Goal: Complete application form: Complete application form

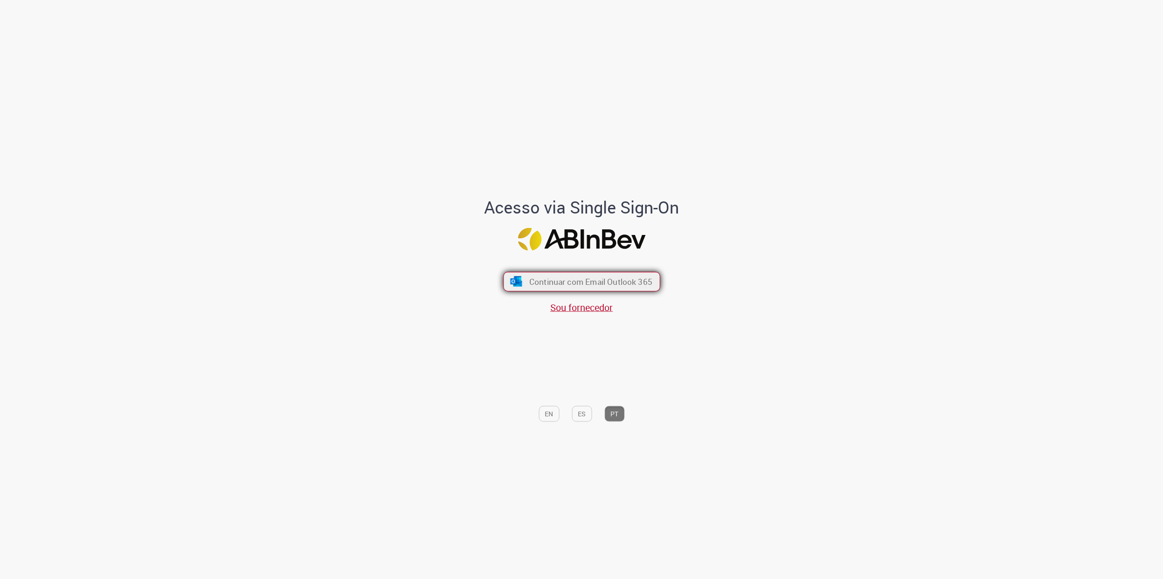
click at [537, 280] on span "Continuar com Email Outlook 365" at bounding box center [590, 281] width 123 height 11
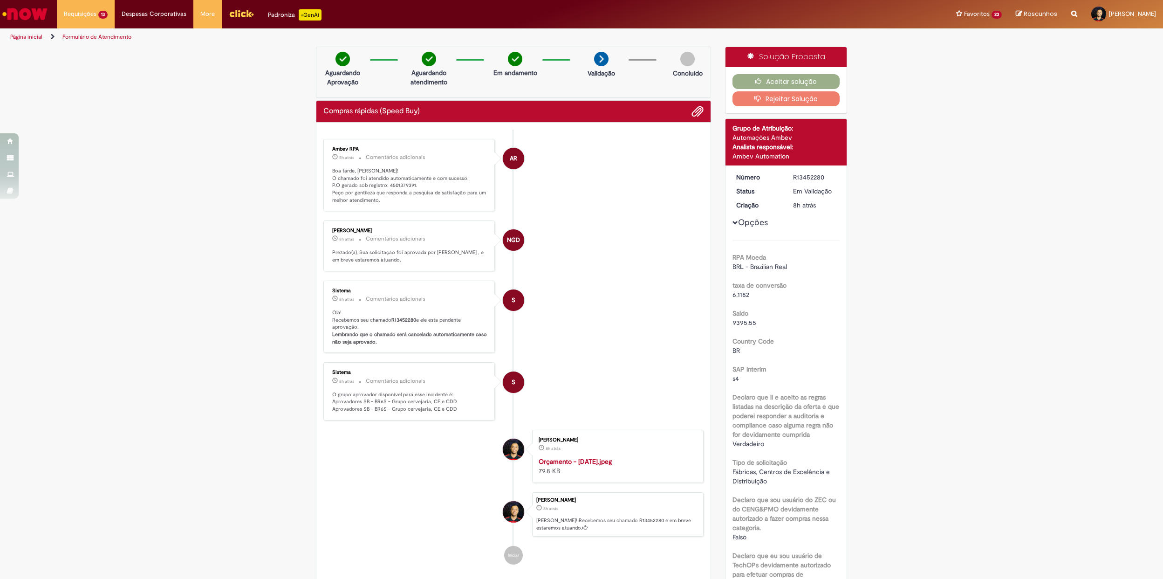
click at [394, 185] on p "Boa tarde, Luis! O chamado foi atendido automaticamente e com sucesso. P.O gera…" at bounding box center [409, 185] width 155 height 37
click at [394, 185] on p "Boa tarde, [PERSON_NAME]! O chamado foi atendido automaticamente e com sucesso.…" at bounding box center [409, 185] width 155 height 37
copy p "4501379391"
click at [608, 271] on li "NGD Nathalia Grisotti Delpoio 8h atrás 8 horas atrás Comentários adicionais Pre…" at bounding box center [513, 245] width 380 height 51
click at [101, 90] on span "Compras rápidas (Speed Buy)" at bounding box center [101, 88] width 68 height 7
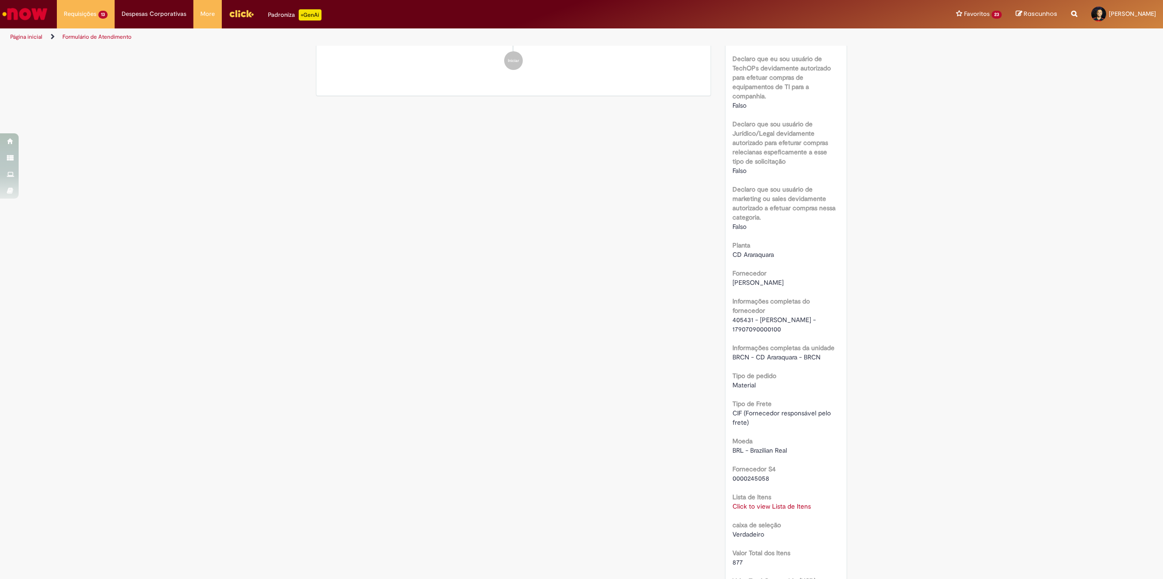
scroll to position [746, 0]
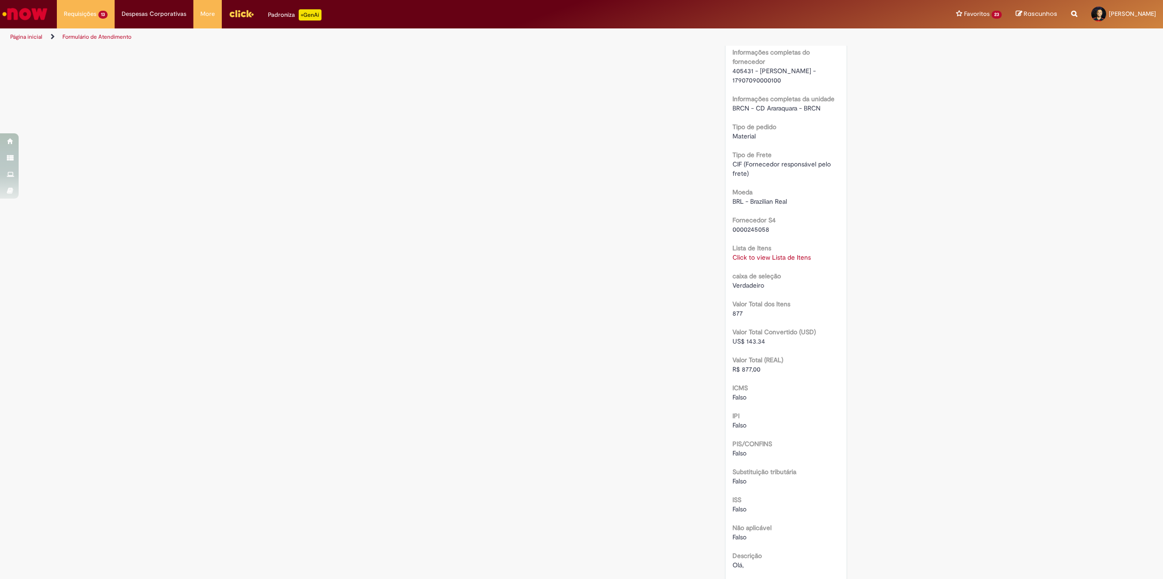
click at [756, 263] on div "RPA Moeda BRL - Brazilian Real taxa de conversão 6.1182 Saldo 8257.98 Country C…" at bounding box center [787, 88] width 108 height 1187
click at [761, 254] on link "Click to view Lista de Itens" at bounding box center [772, 257] width 78 height 8
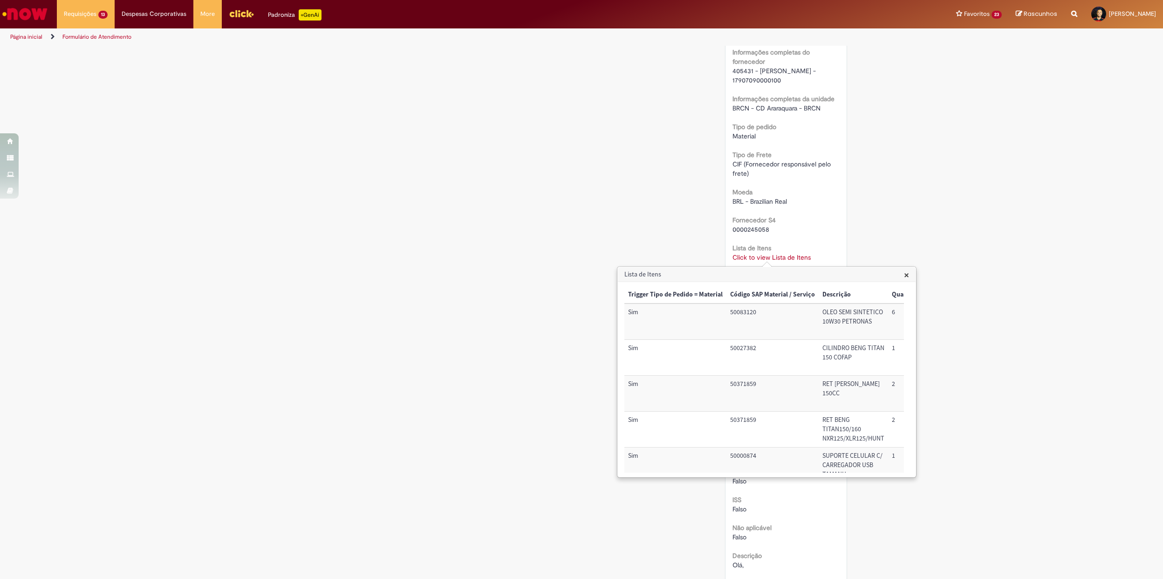
scroll to position [173, 0]
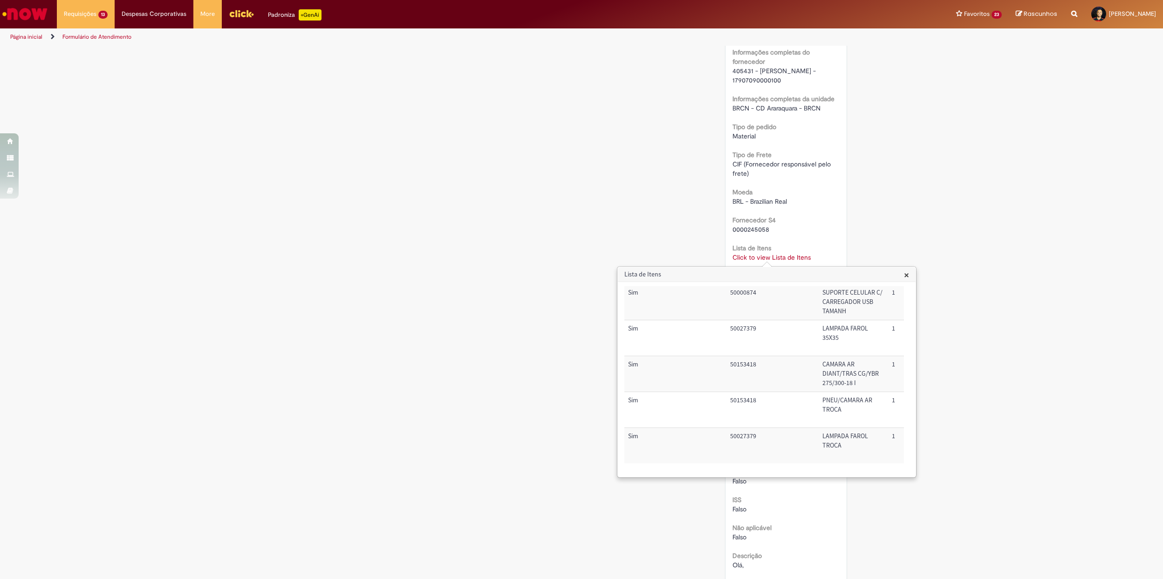
drag, startPoint x: 511, startPoint y: 330, endPoint x: 502, endPoint y: 330, distance: 9.3
click at [509, 331] on div "Verificar Código de Barras Aguardando Aprovação Aguardando atendimento Em andam…" at bounding box center [581, 51] width 545 height 1501
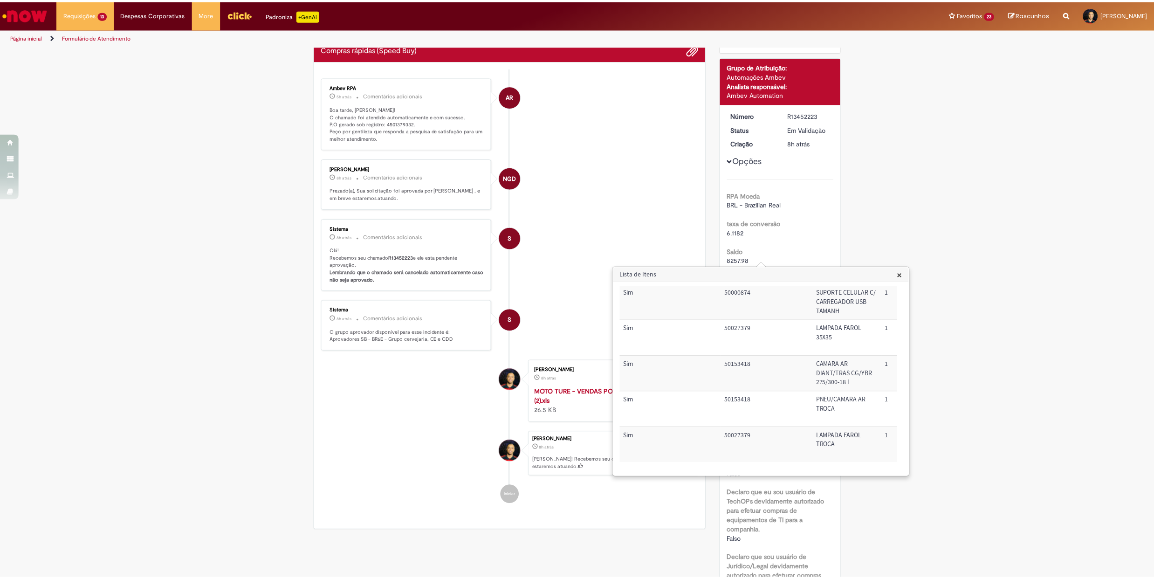
scroll to position [0, 0]
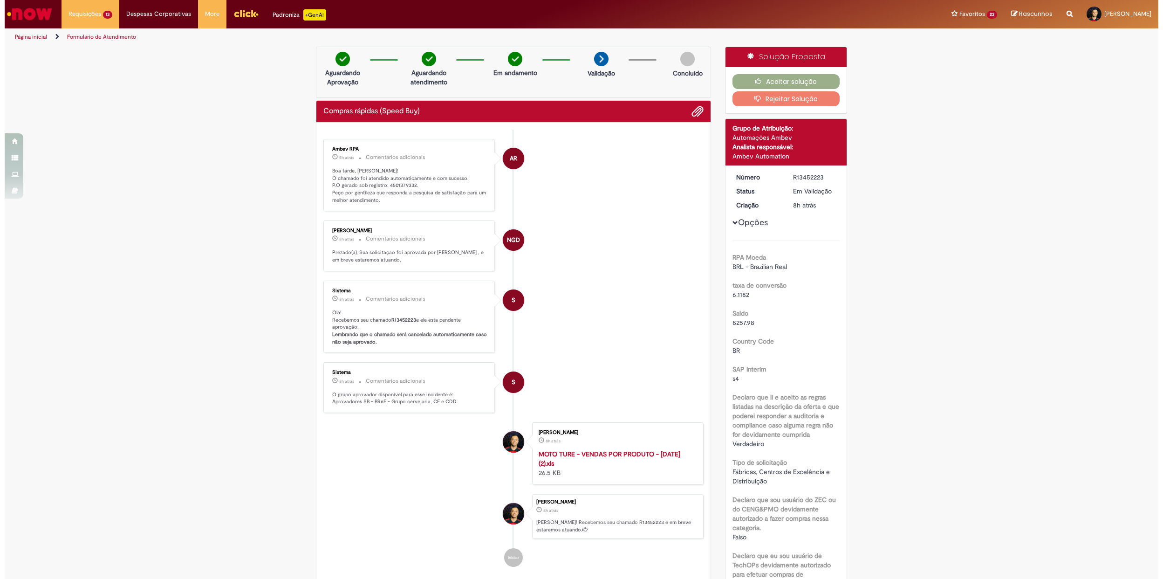
scroll to position [373, 0]
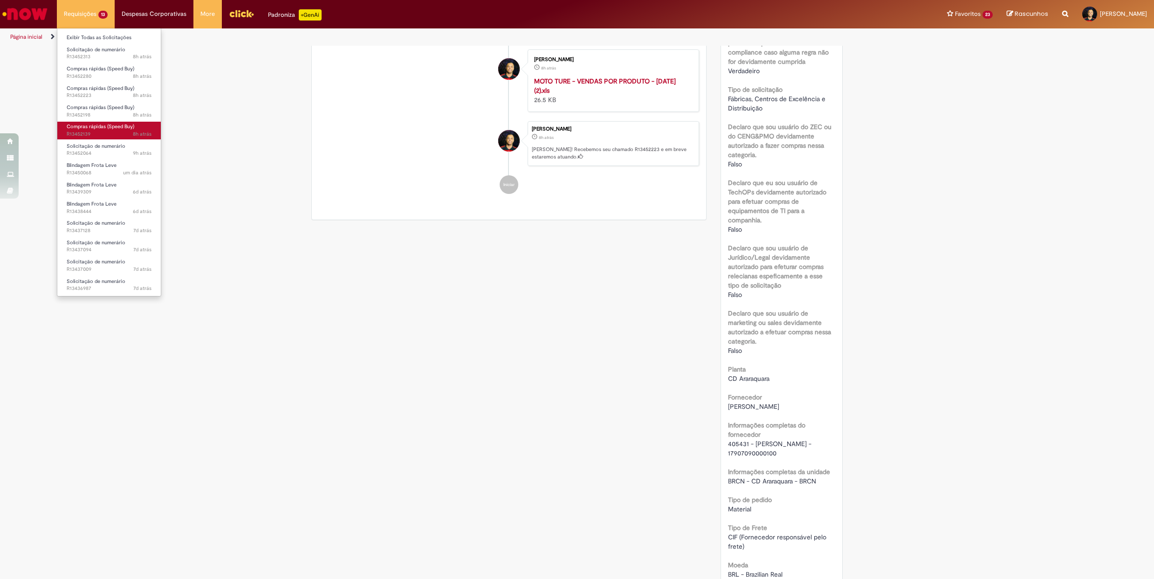
click at [118, 128] on span "Compras rápidas (Speed Buy)" at bounding box center [101, 126] width 68 height 7
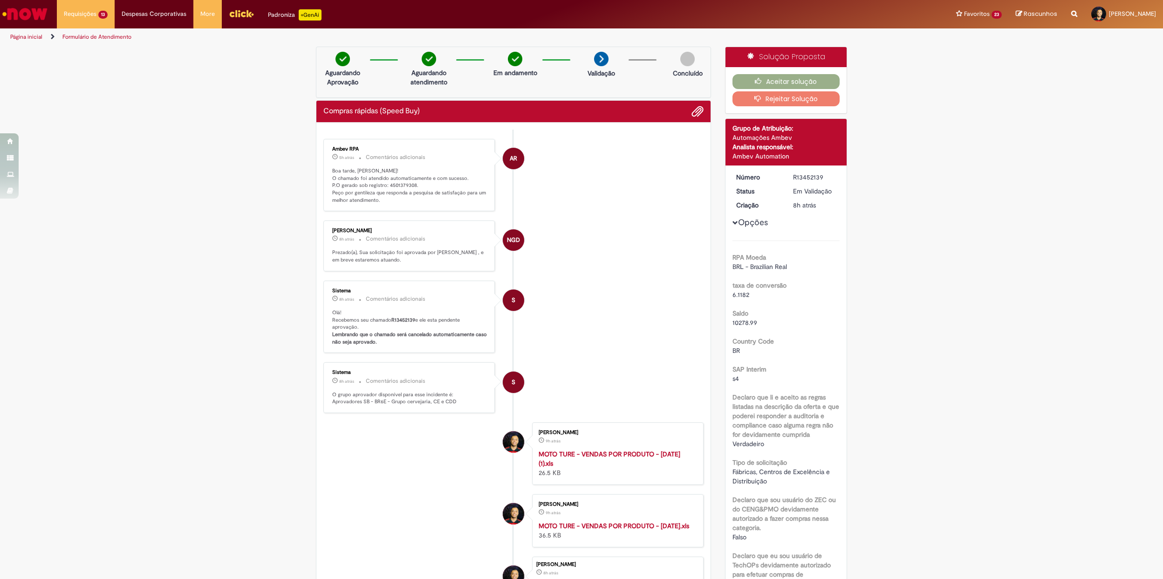
click at [392, 186] on p "Boa tarde, Luis! O chamado foi atendido automaticamente e com sucesso. P.O gera…" at bounding box center [409, 185] width 155 height 37
copy p "4501379308"
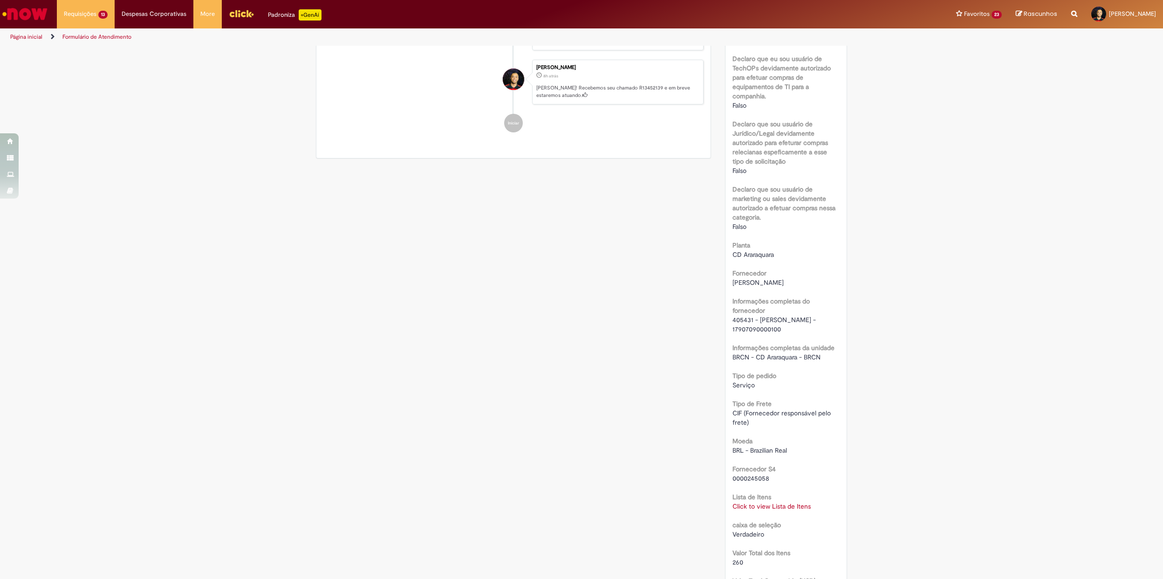
scroll to position [621, 0]
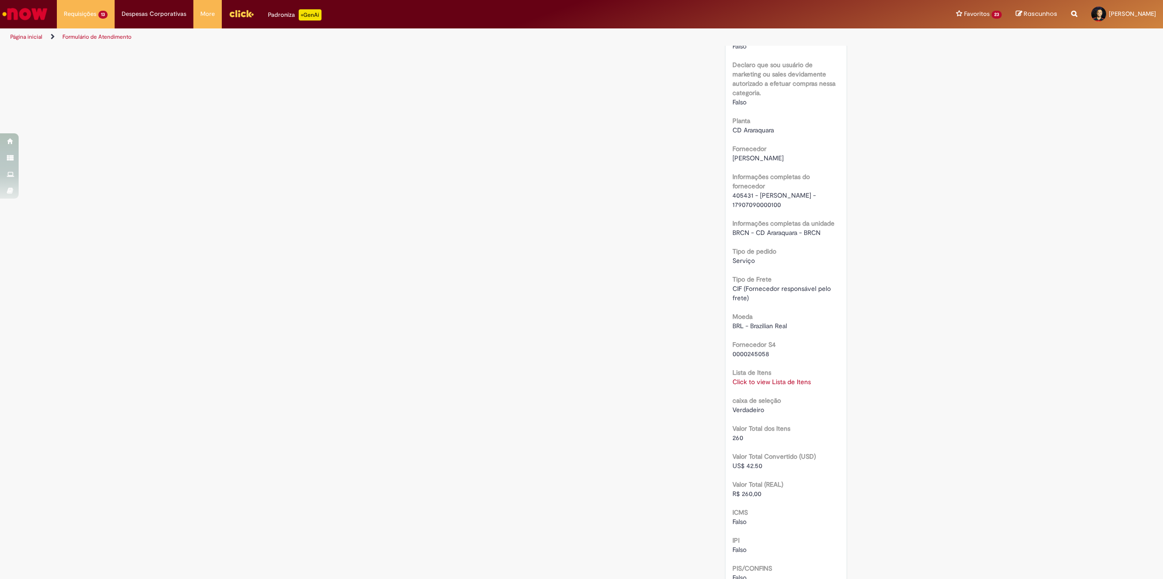
click at [733, 439] on span "260" at bounding box center [738, 437] width 11 height 8
copy span "260"
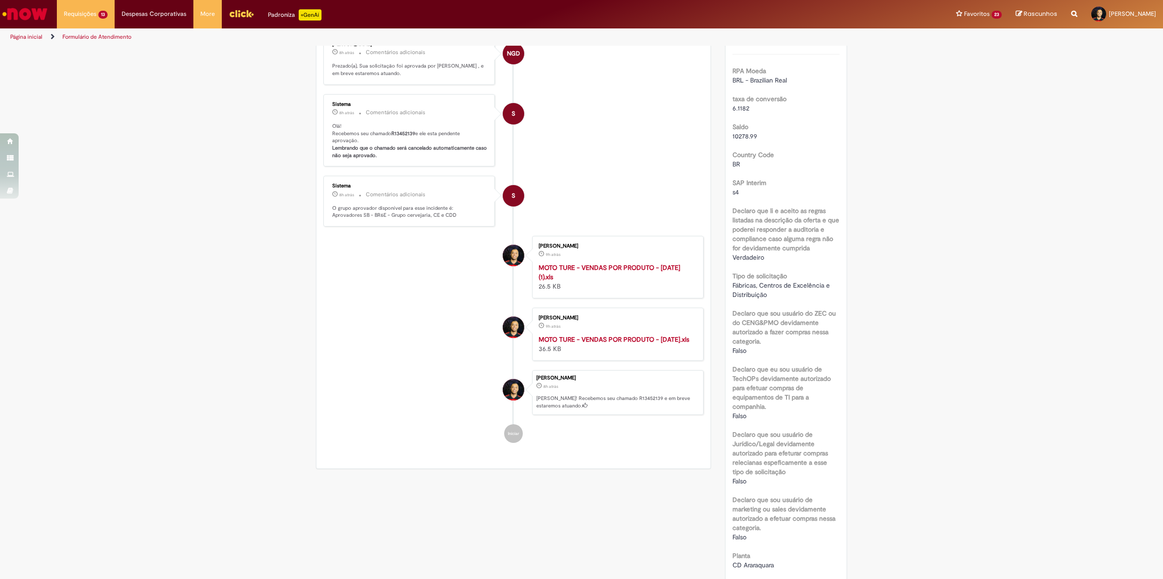
scroll to position [0, 0]
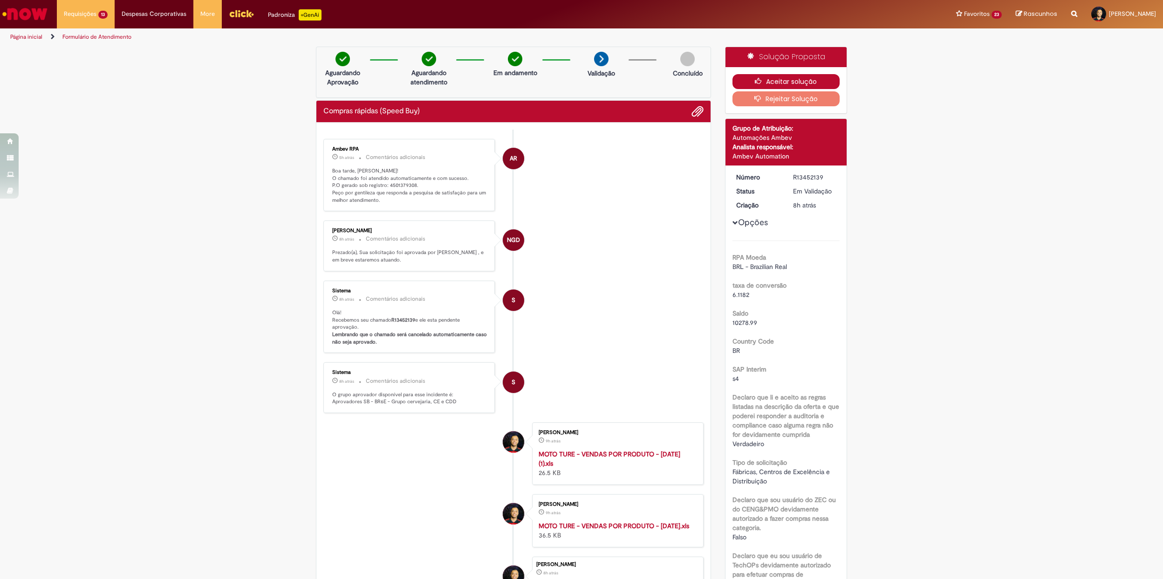
click at [789, 83] on button "Aceitar solução" at bounding box center [787, 81] width 108 height 15
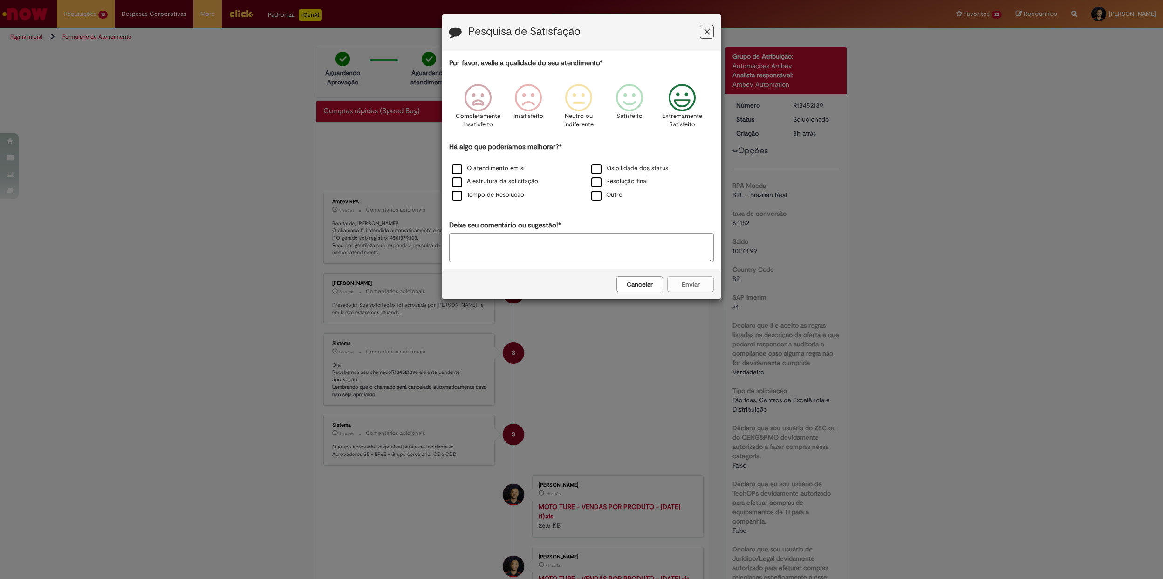
drag, startPoint x: 705, startPoint y: 99, endPoint x: 690, endPoint y: 99, distance: 14.9
click at [703, 99] on div "Extremamente Satisfeito" at bounding box center [682, 109] width 53 height 64
click at [491, 164] on div "O atendimento em si" at bounding box center [511, 169] width 137 height 12
click at [496, 170] on label "O atendimento em si" at bounding box center [488, 168] width 73 height 9
click at [678, 287] on button "Enviar" at bounding box center [690, 284] width 47 height 16
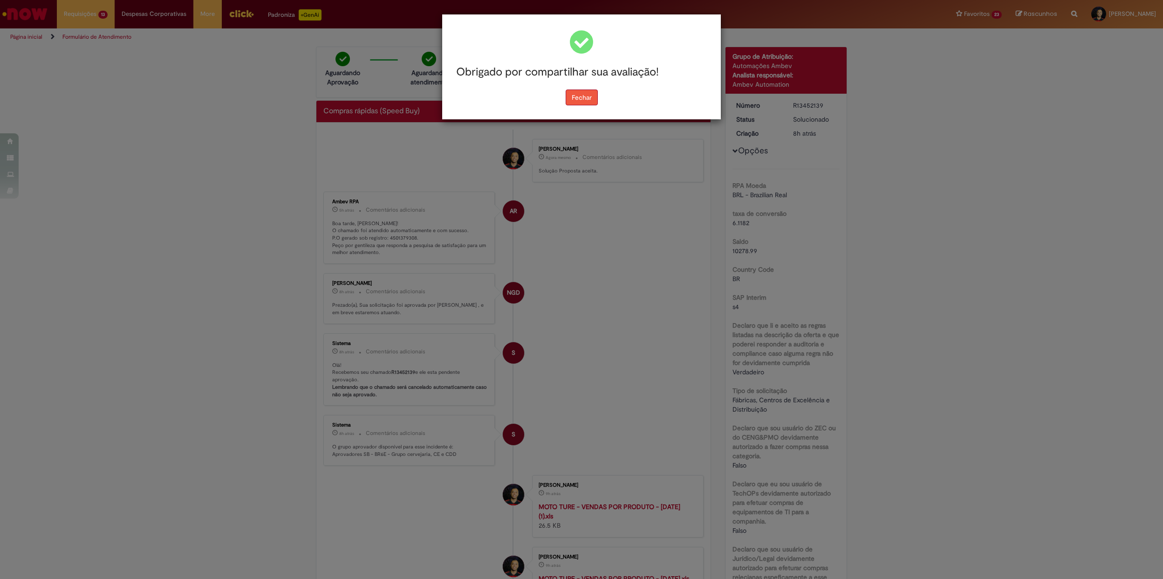
click at [577, 99] on button "Fechar" at bounding box center [582, 97] width 32 height 16
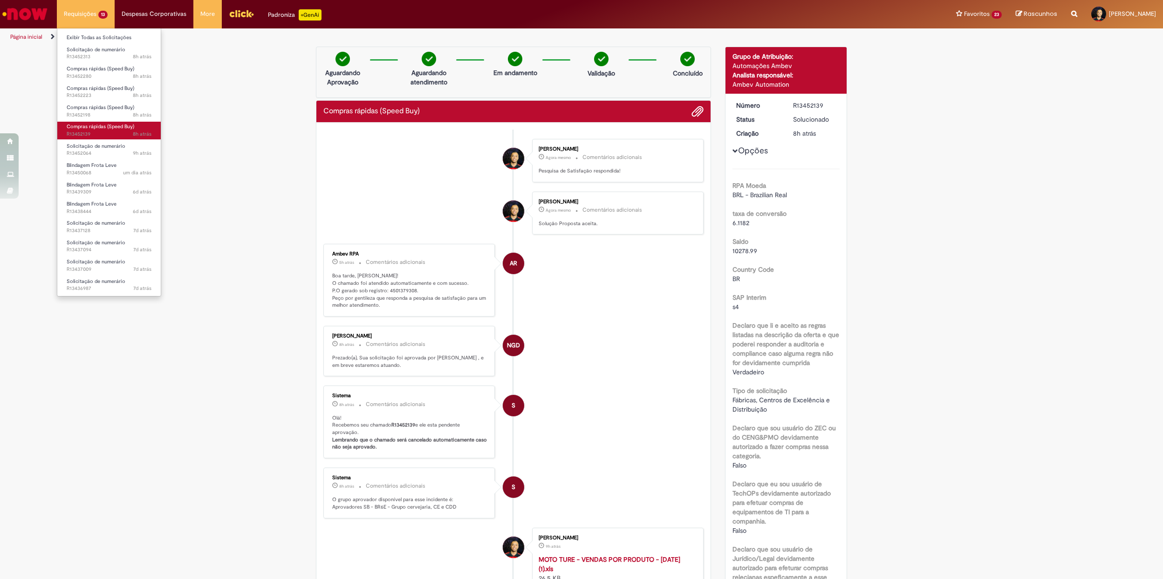
click at [108, 131] on link "Compras rápidas (Speed Buy) 8h atrás 8 horas atrás R13452139" at bounding box center [108, 130] width 103 height 17
click at [116, 134] on span "8h atrás 8 horas atrás R13452139" at bounding box center [109, 134] width 85 height 7
click at [103, 131] on span "8h atrás 8 horas atrás R13452139" at bounding box center [109, 134] width 85 height 7
click at [92, 106] on span "Compras rápidas (Speed Buy)" at bounding box center [101, 107] width 68 height 7
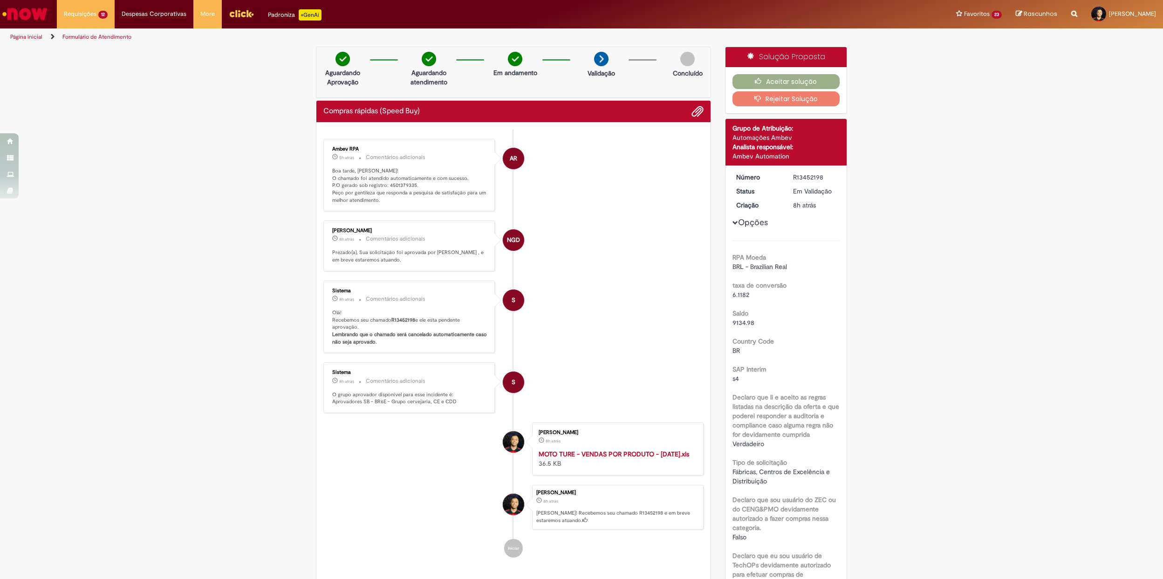
click at [399, 186] on p "Boa tarde, Luis! O chamado foi atendido automaticamente e com sucesso. P.O gera…" at bounding box center [409, 185] width 155 height 37
copy p "4501379335"
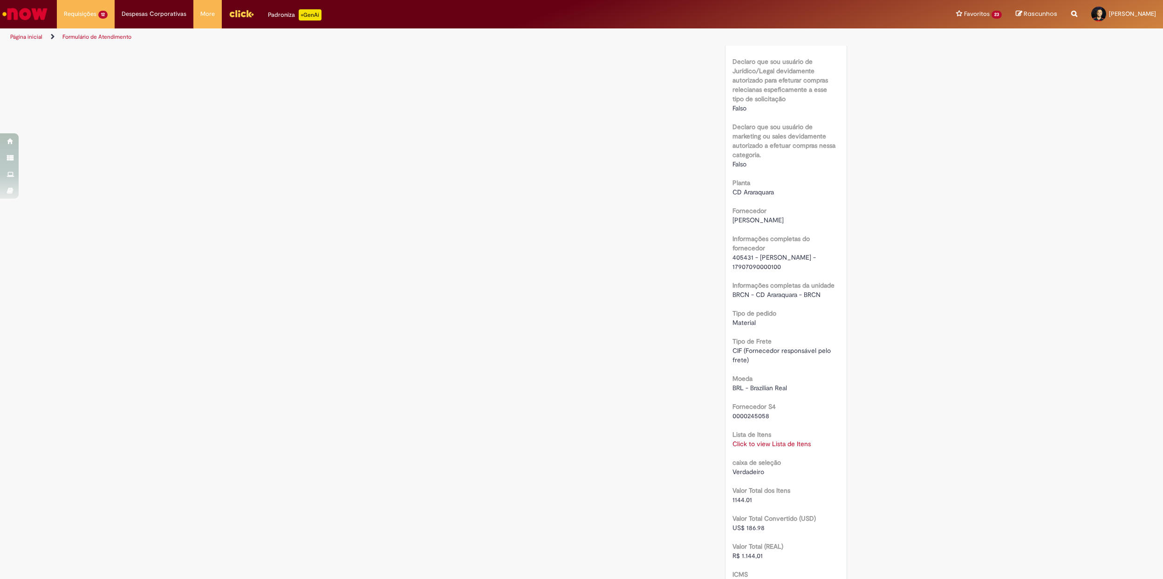
scroll to position [746, 0]
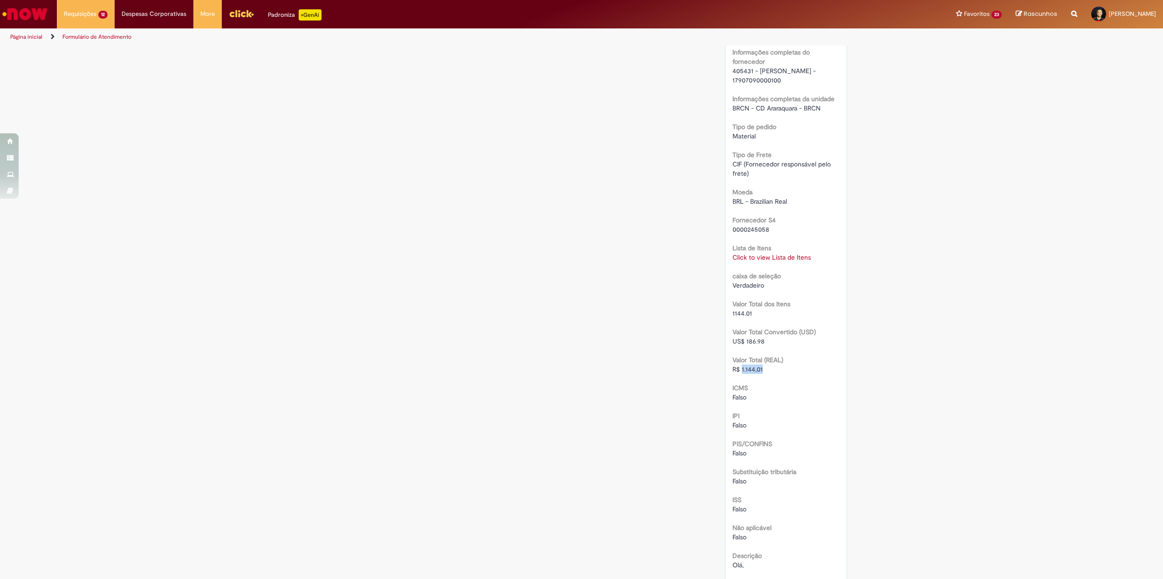
drag, startPoint x: 736, startPoint y: 369, endPoint x: 761, endPoint y: 371, distance: 24.8
click at [761, 371] on div "R$ 1.144,01" at bounding box center [787, 368] width 108 height 9
copy span "1.144,01"
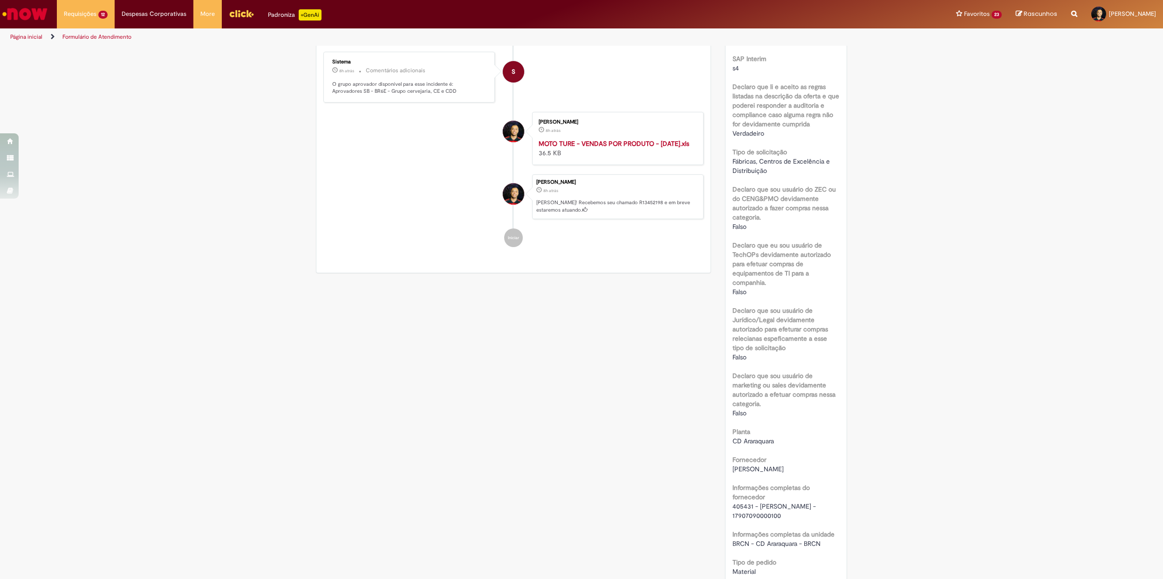
scroll to position [0, 0]
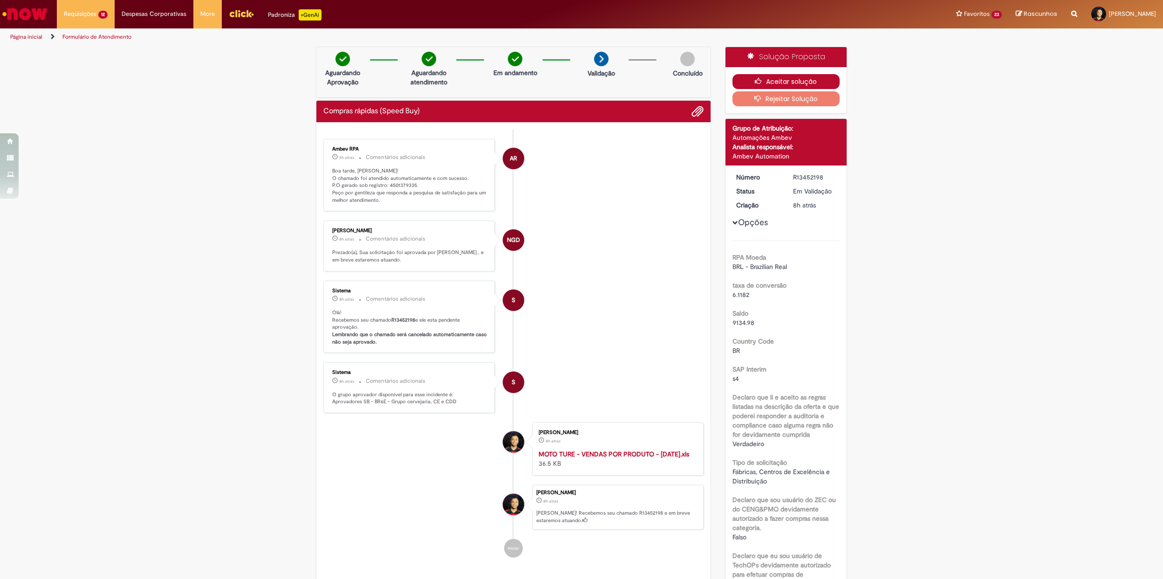
click at [774, 82] on button "Aceitar solução" at bounding box center [787, 81] width 108 height 15
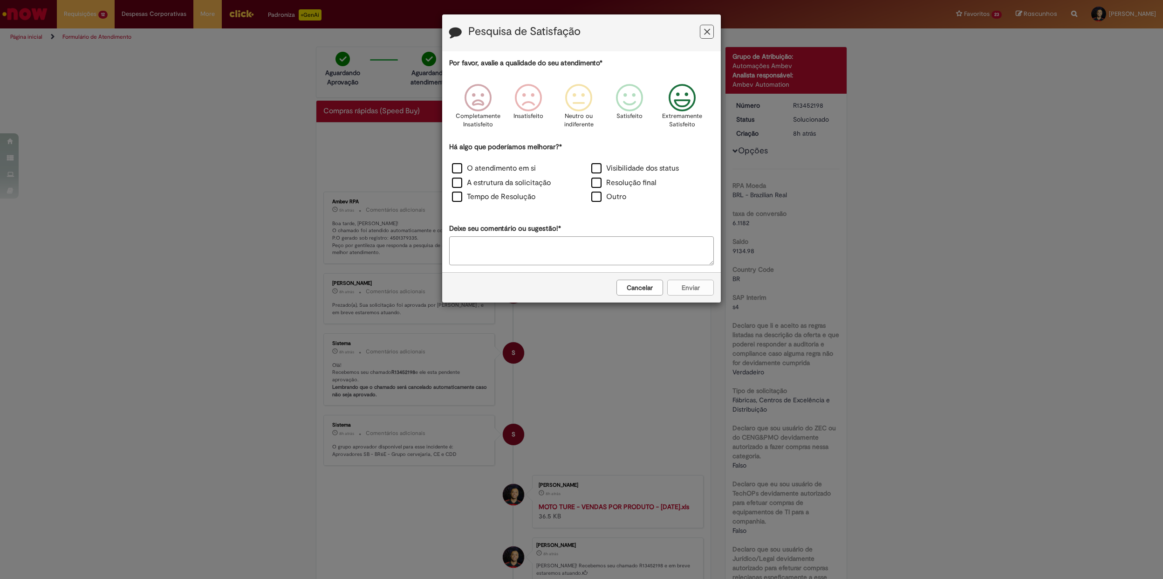
click at [689, 97] on icon "Feedback" at bounding box center [682, 98] width 35 height 28
click at [510, 176] on div "O atendimento em si" at bounding box center [511, 169] width 139 height 14
click at [483, 165] on label "O atendimento em si" at bounding box center [494, 168] width 84 height 11
click at [696, 282] on button "Enviar" at bounding box center [690, 288] width 47 height 16
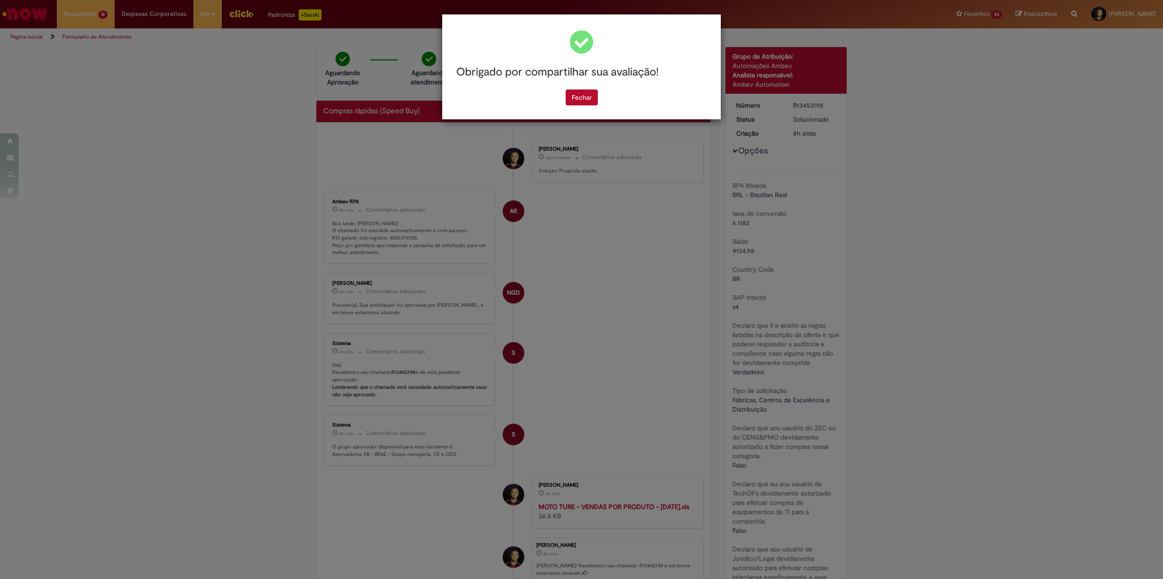
drag, startPoint x: 590, startPoint y: 96, endPoint x: 576, endPoint y: 100, distance: 14.0
click at [590, 97] on button "Fechar" at bounding box center [582, 97] width 32 height 16
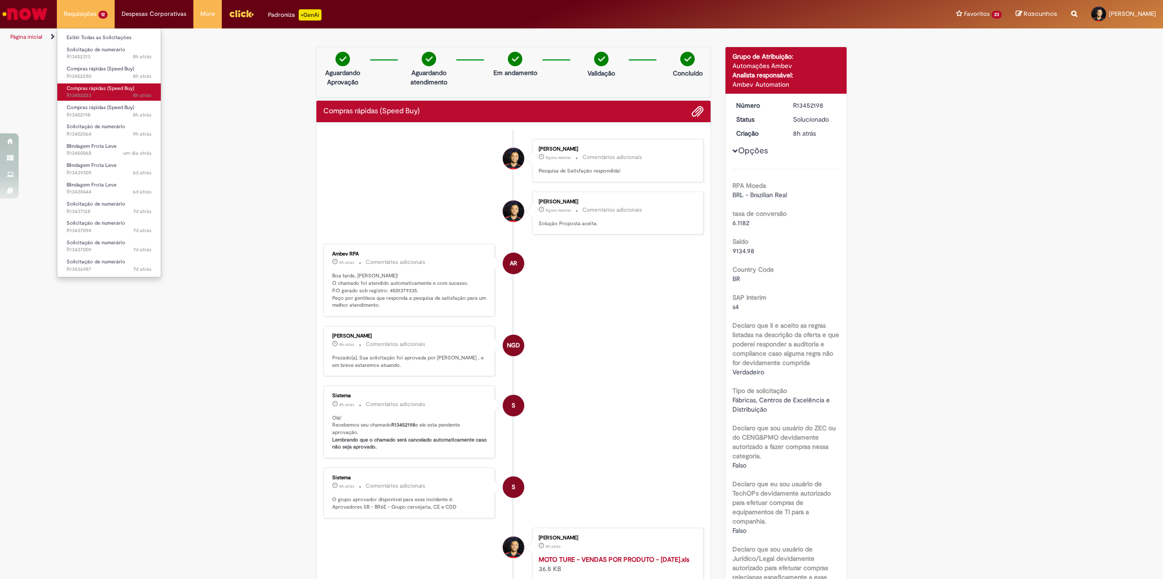
click at [131, 93] on span "8h atrás 8 horas atrás R13452223" at bounding box center [109, 95] width 85 height 7
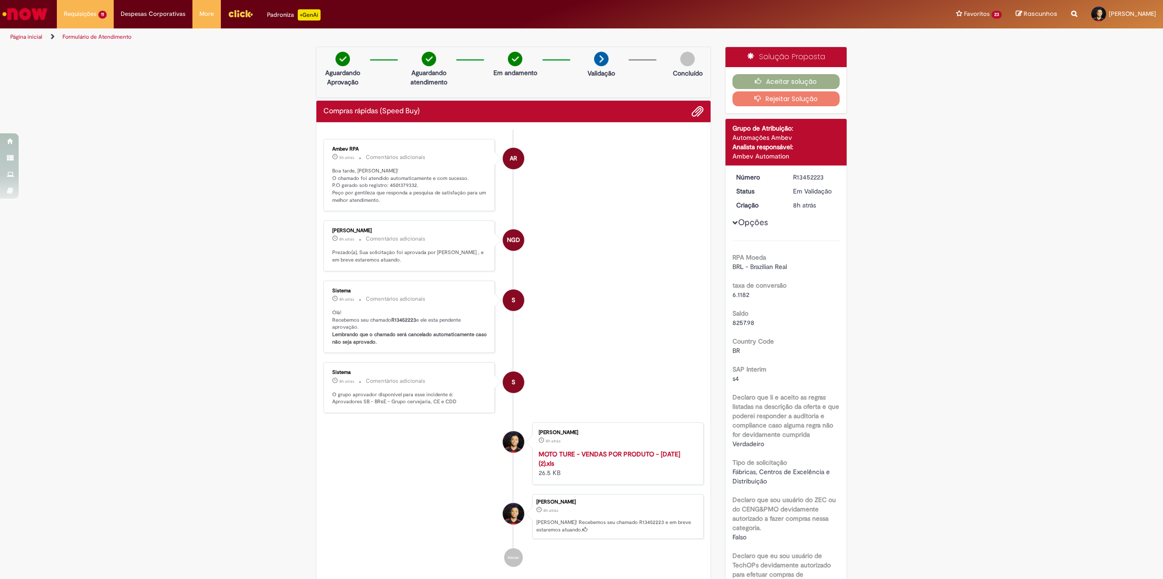
click at [392, 185] on p "Boa tarde, Luis! O chamado foi atendido automaticamente e com sucesso. P.O gera…" at bounding box center [409, 185] width 155 height 37
copy p "4501379332"
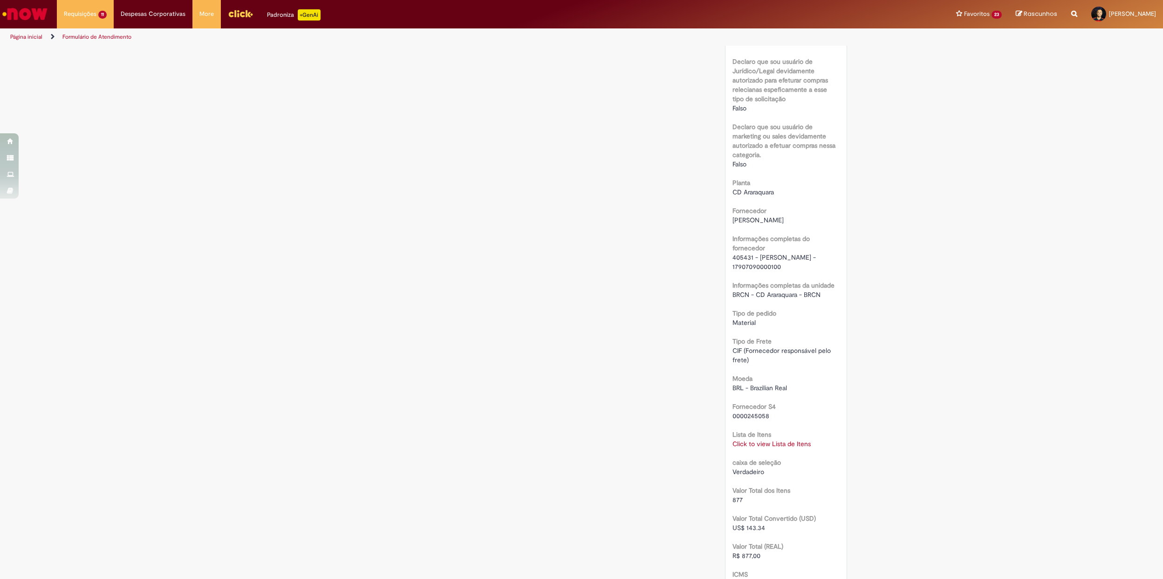
scroll to position [683, 0]
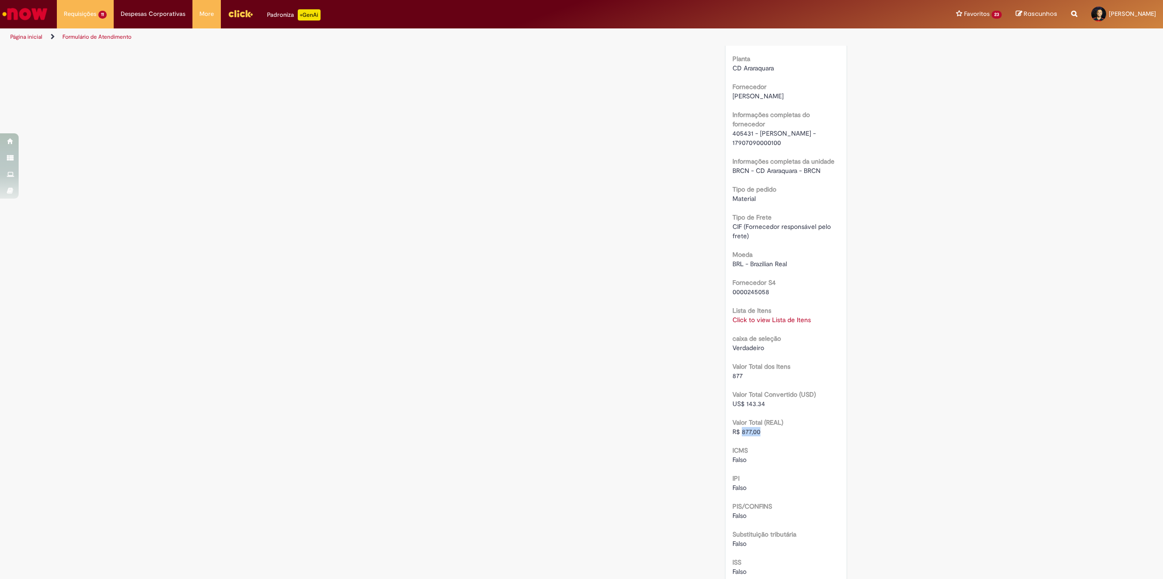
drag, startPoint x: 737, startPoint y: 433, endPoint x: 762, endPoint y: 434, distance: 24.3
click at [762, 434] on div "R$ 877,00" at bounding box center [787, 431] width 108 height 9
copy span "877,00"
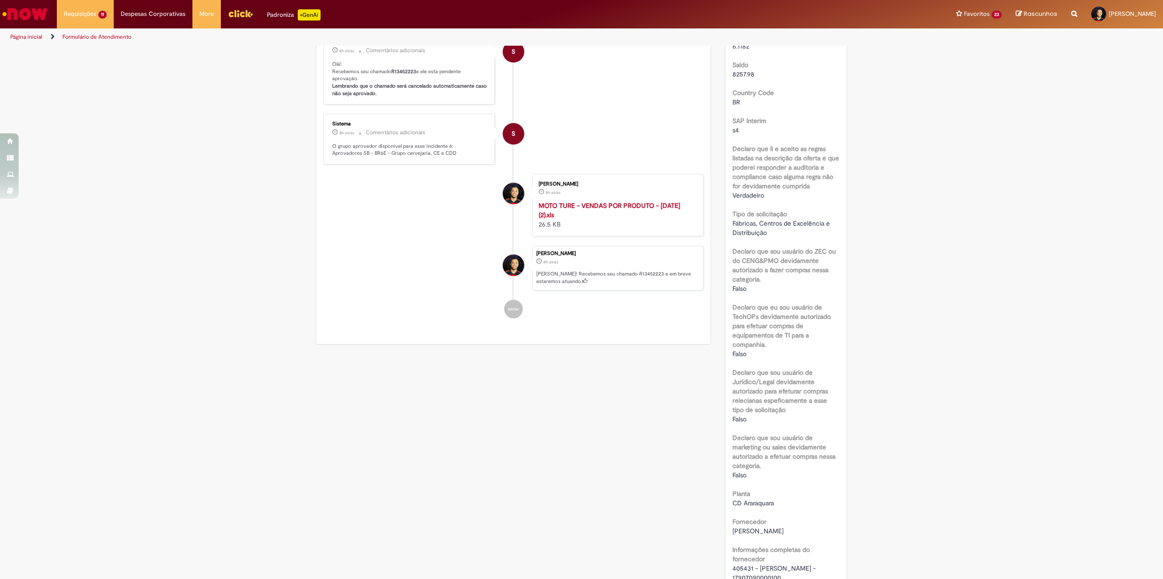
scroll to position [0, 0]
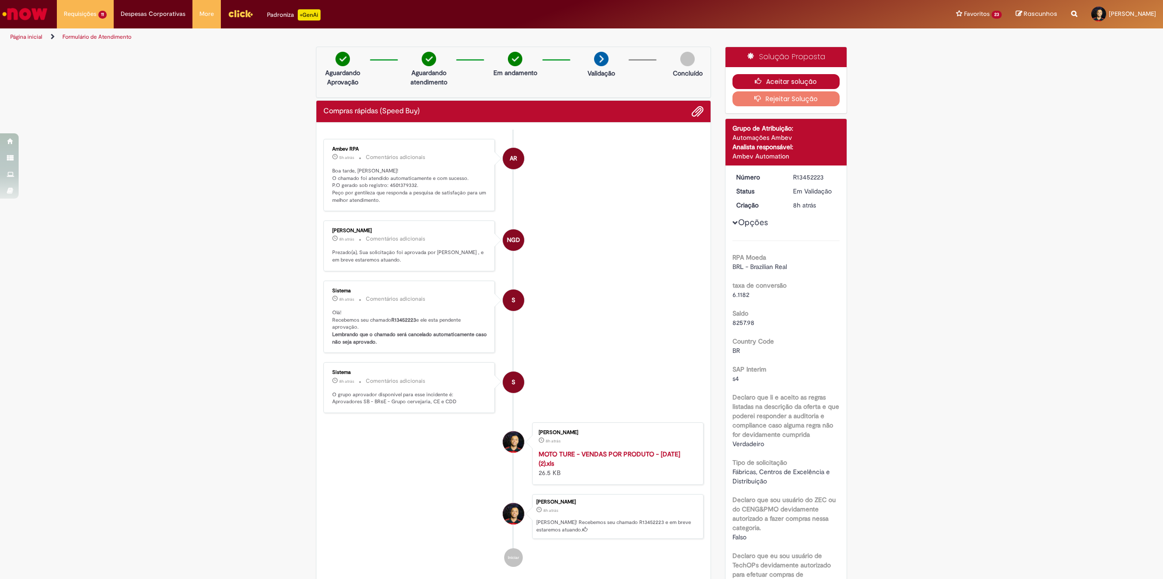
click at [759, 83] on icon "button" at bounding box center [760, 81] width 11 height 7
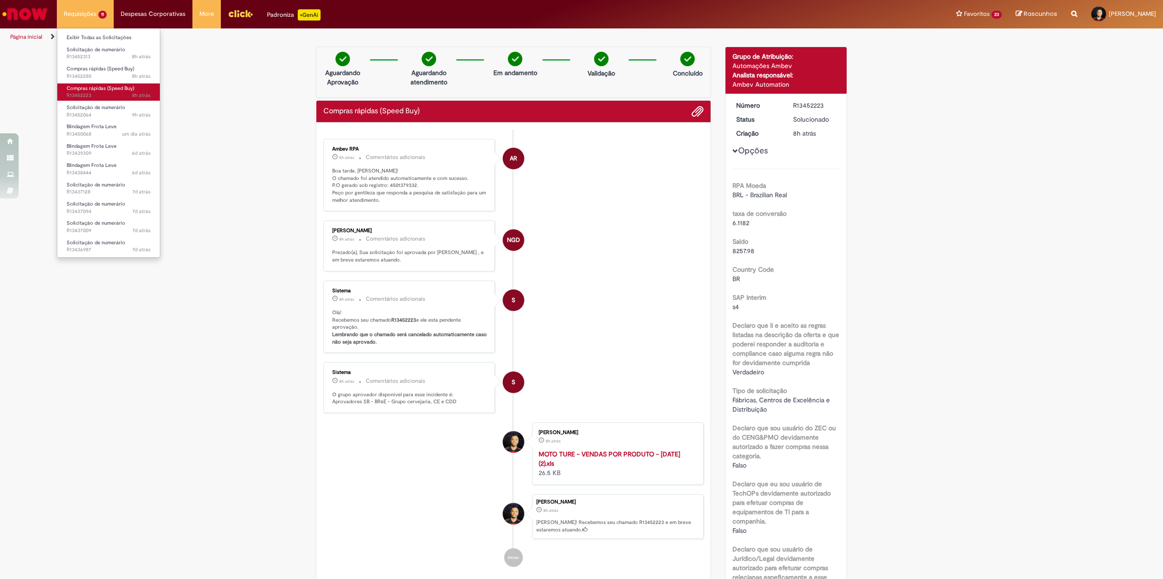
click at [114, 91] on span "Compras rápidas (Speed Buy)" at bounding box center [101, 88] width 68 height 7
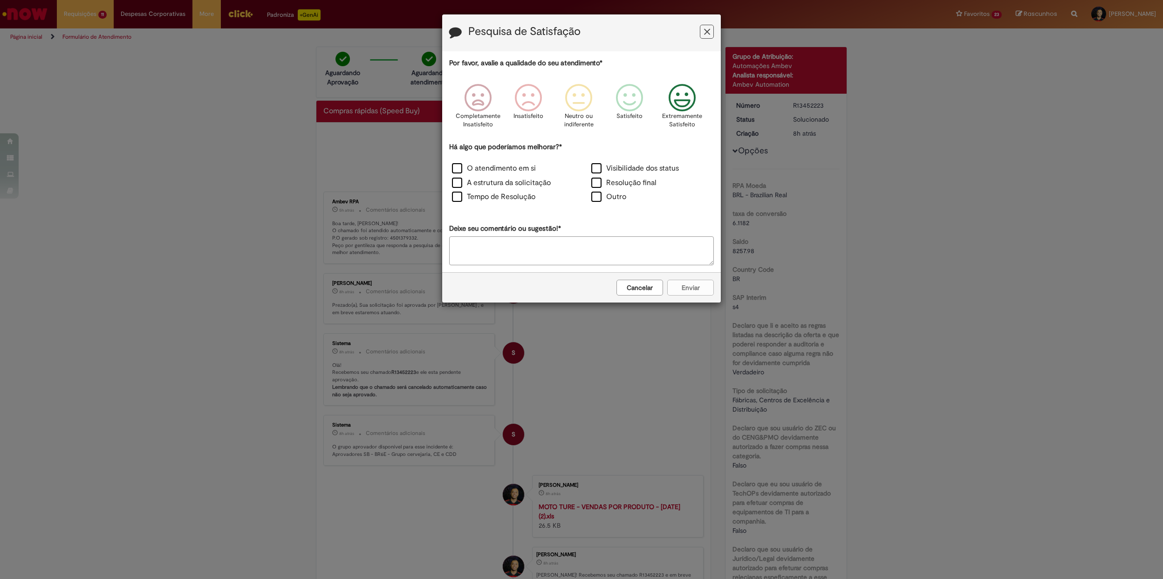
click at [667, 100] on icon "Feedback" at bounding box center [682, 98] width 35 height 28
click at [498, 170] on label "O atendimento em si" at bounding box center [494, 168] width 84 height 11
click at [505, 168] on label "O atendimento em si" at bounding box center [494, 168] width 84 height 11
click at [687, 289] on button "Enviar" at bounding box center [690, 288] width 47 height 16
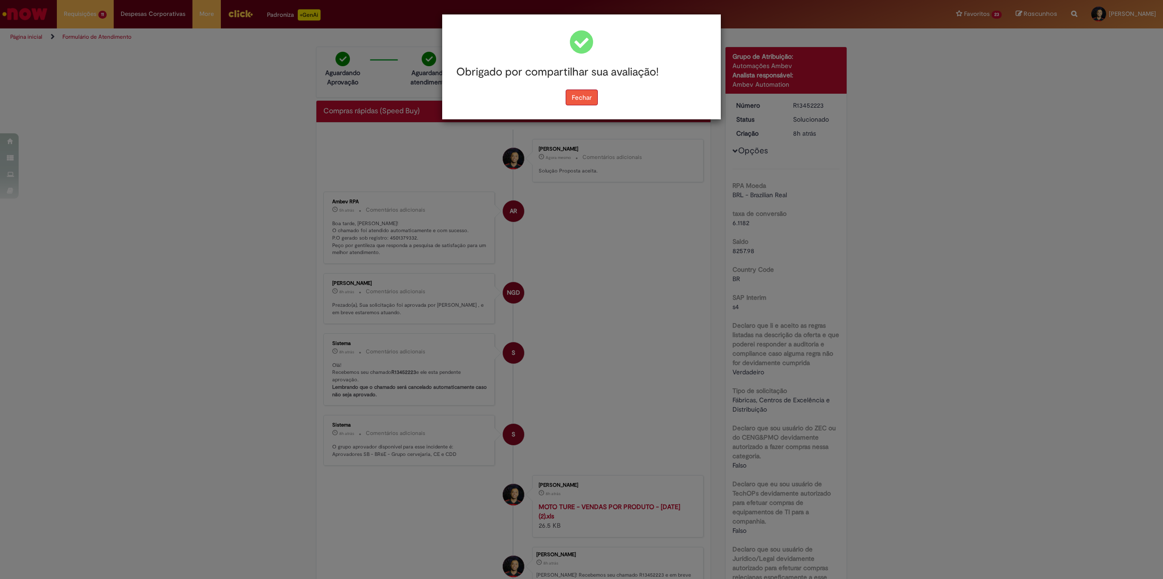
click at [591, 92] on button "Fechar" at bounding box center [582, 97] width 32 height 16
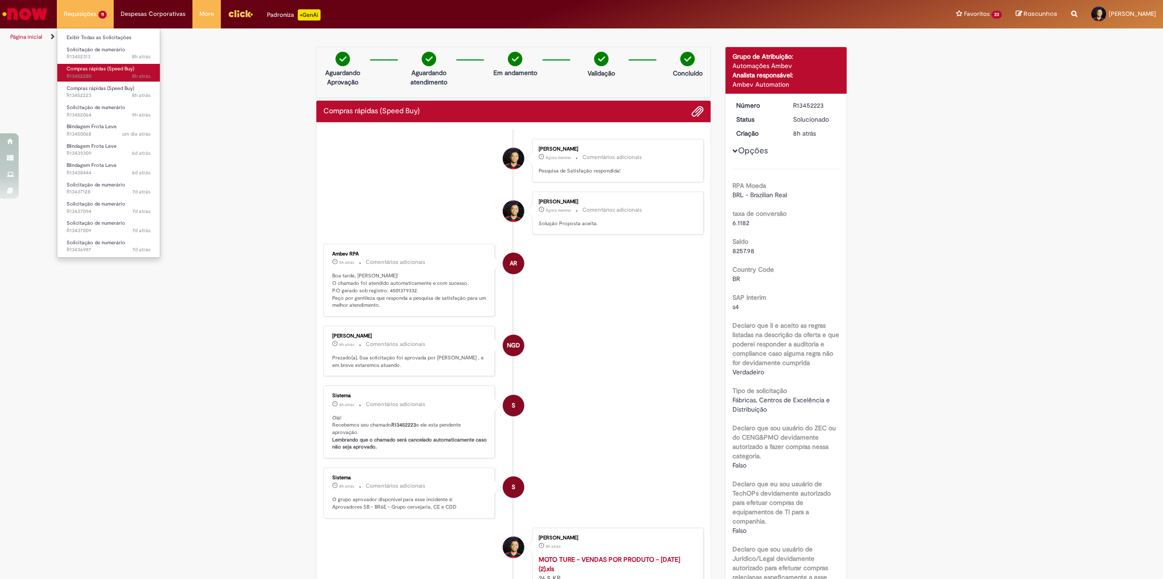
click at [116, 72] on span "Compras rápidas (Speed Buy)" at bounding box center [101, 68] width 68 height 7
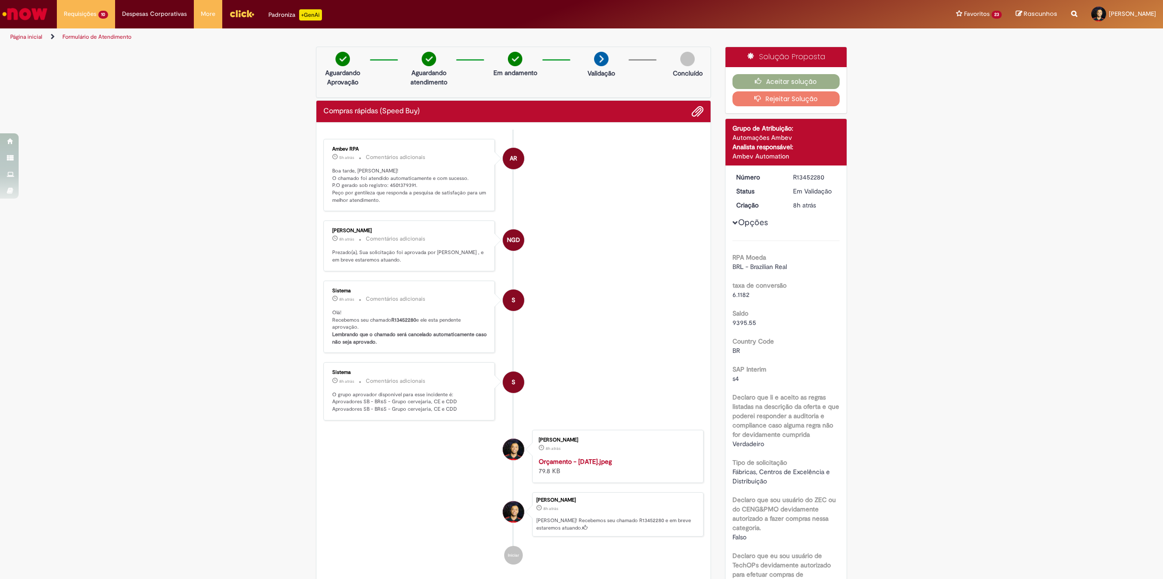
click at [388, 185] on p "Boa tarde, Luis! O chamado foi atendido automaticamente e com sucesso. P.O gera…" at bounding box center [409, 185] width 155 height 37
copy p "4501379391"
click at [780, 78] on button "Aceitar solução" at bounding box center [787, 81] width 108 height 15
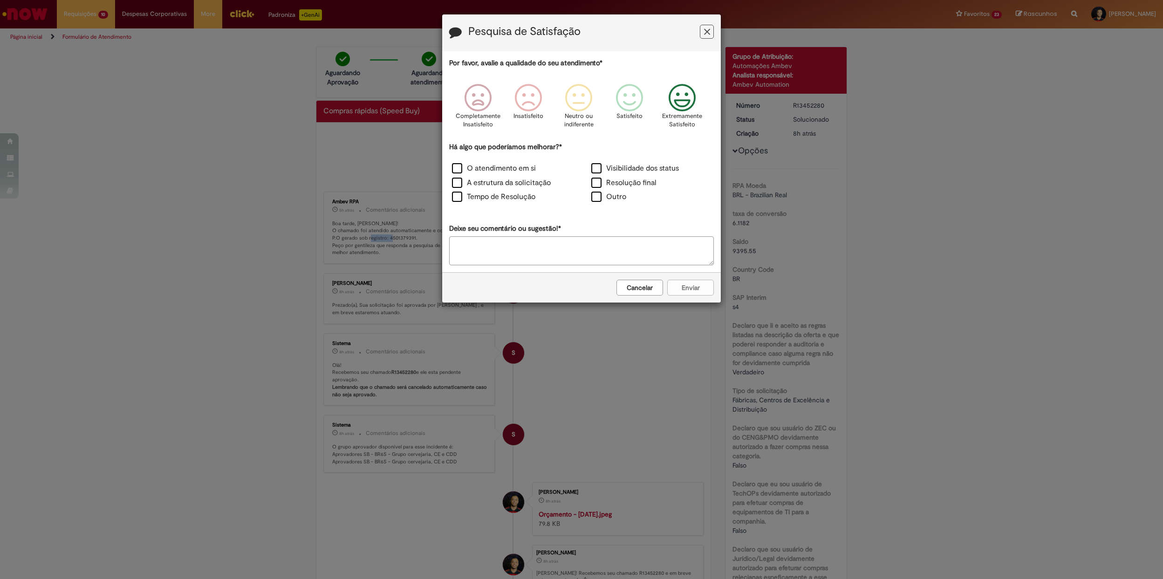
click at [680, 97] on icon "Feedback" at bounding box center [682, 98] width 35 height 28
click at [518, 177] on div "O atendimento em si Visibilidade dos status A estrutura da solicitação Resoluçã…" at bounding box center [581, 183] width 279 height 43
click at [515, 172] on label "O atendimento em si" at bounding box center [494, 168] width 84 height 11
click at [680, 285] on button "Enviar" at bounding box center [690, 288] width 47 height 16
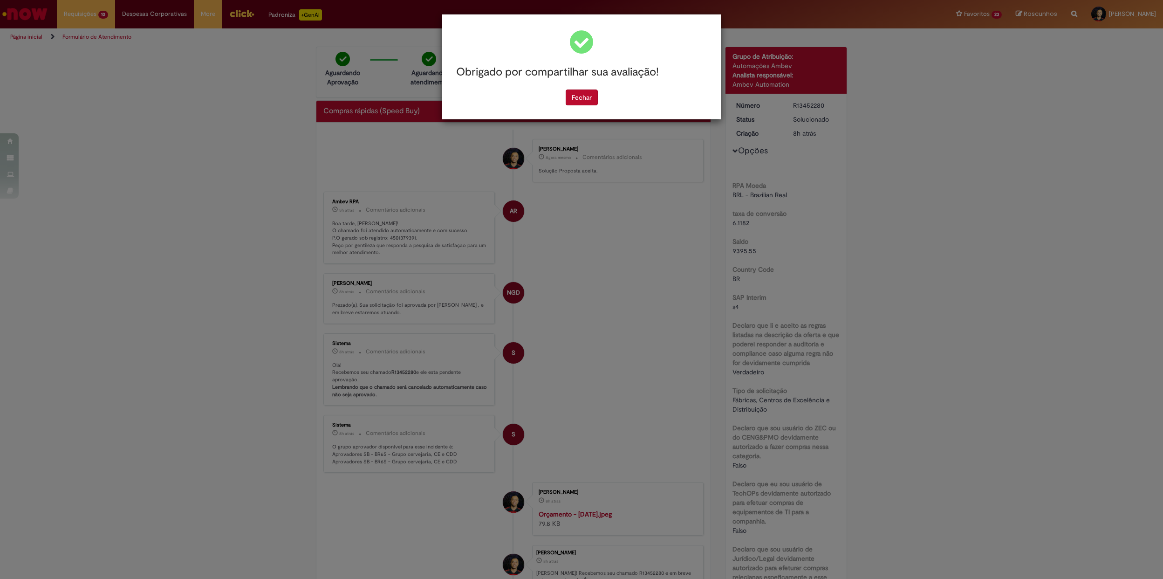
click at [562, 101] on div "Fechar" at bounding box center [581, 97] width 265 height 16
click at [580, 99] on button "Fechar" at bounding box center [582, 97] width 32 height 16
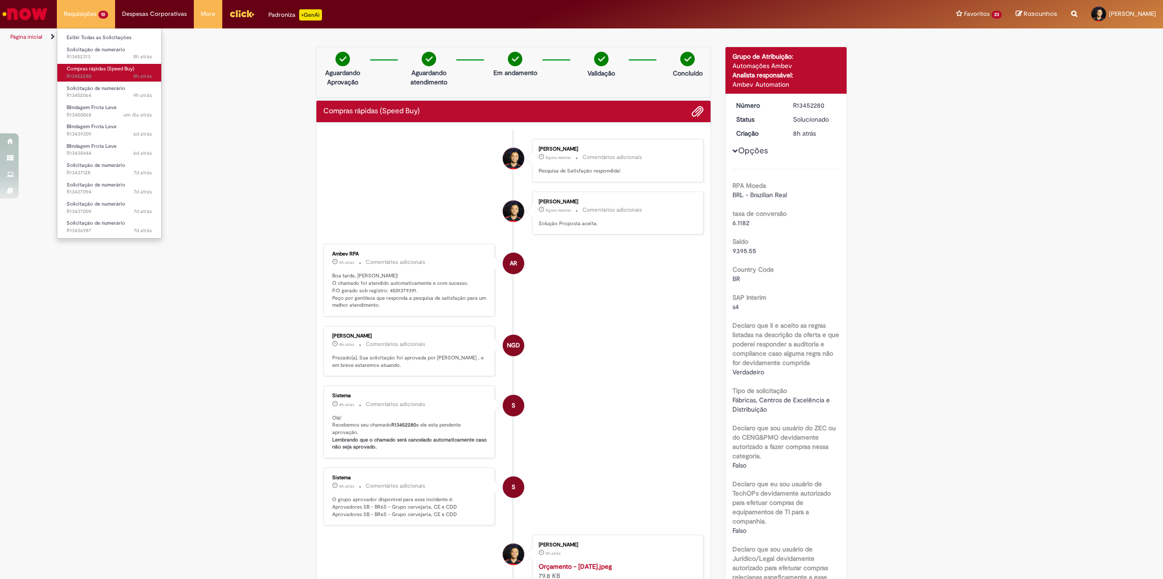
click at [115, 72] on span "Compras rápidas (Speed Buy)" at bounding box center [101, 68] width 68 height 7
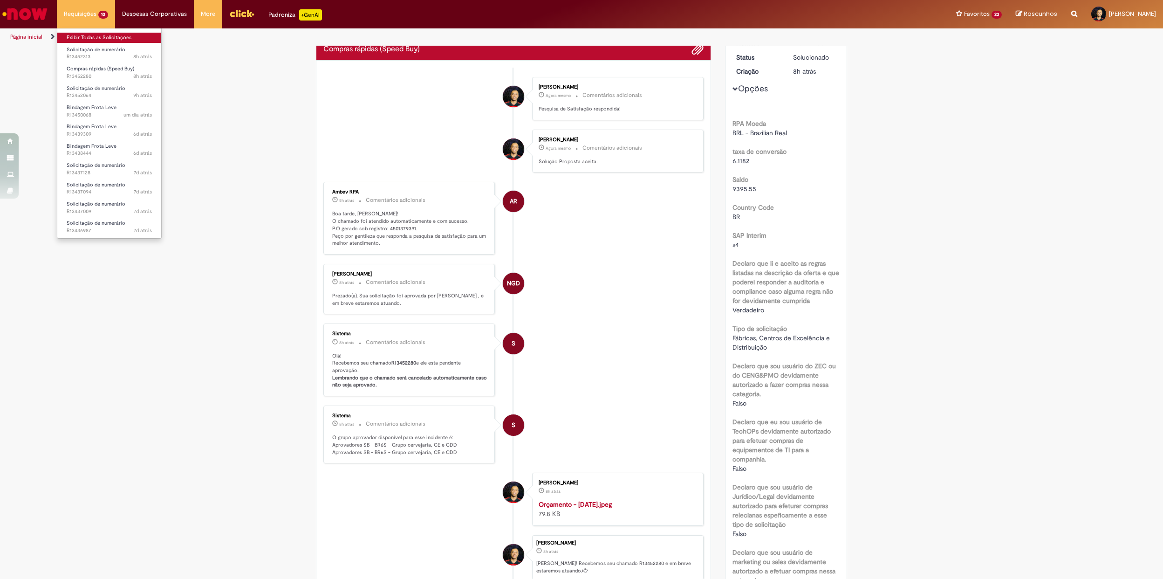
click at [93, 38] on link "Exibir Todas as Solicitações" at bounding box center [109, 38] width 104 height 10
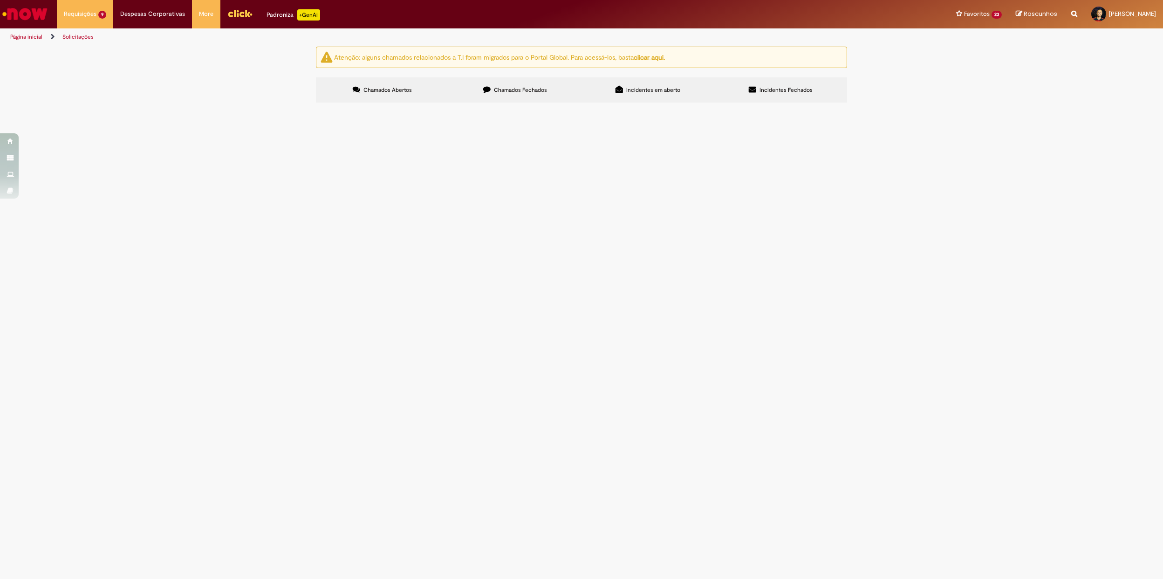
click at [235, 15] on img "Menu Cabeçalho" at bounding box center [239, 14] width 25 height 14
click at [99, 215] on span "7d atrás 7 dias atrás R13436987" at bounding box center [109, 211] width 84 height 7
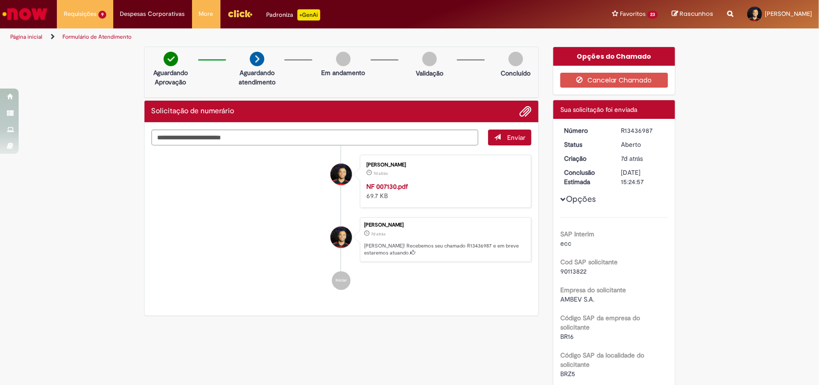
click at [634, 133] on div "R13436987" at bounding box center [642, 130] width 43 height 9
copy dd "R13436987"
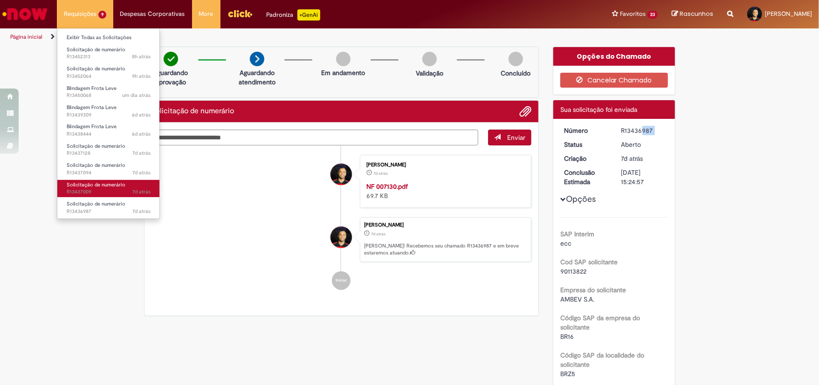
click at [114, 182] on span "Solicitação de numerário" at bounding box center [96, 184] width 59 height 7
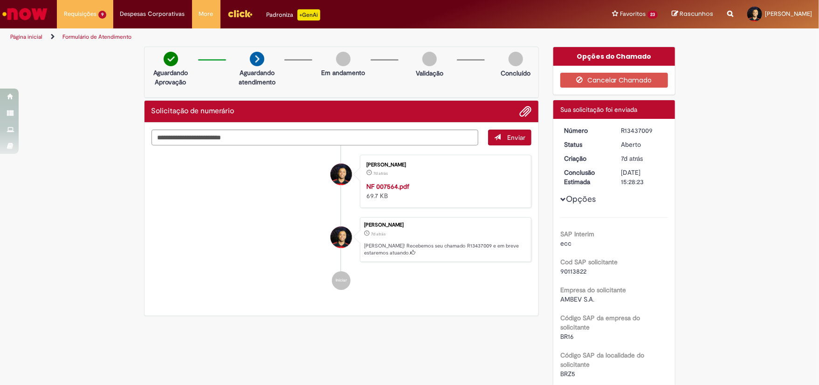
click at [636, 134] on div "R13437009" at bounding box center [642, 130] width 43 height 9
copy div "R13437009"
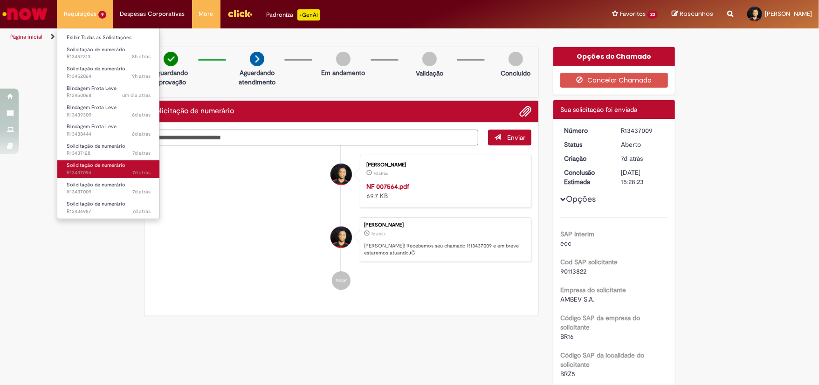
click at [124, 169] on link "Solicitação de numerário 7d atrás 7 dias atrás R13437094" at bounding box center [108, 168] width 103 height 17
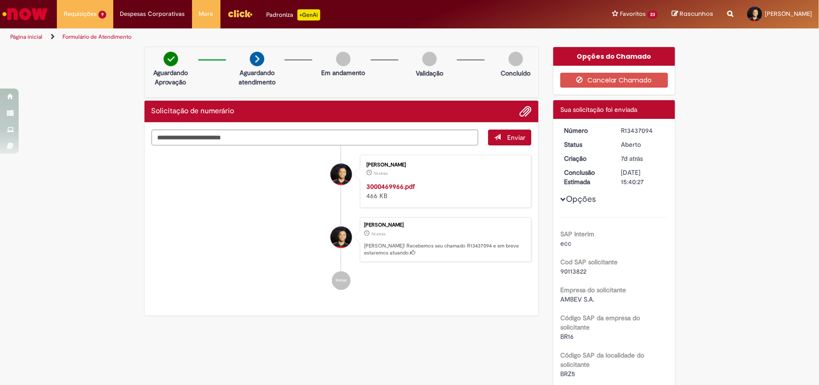
click at [624, 127] on div "R13437094" at bounding box center [642, 130] width 43 height 9
click at [625, 129] on div "R13437094" at bounding box center [642, 130] width 43 height 9
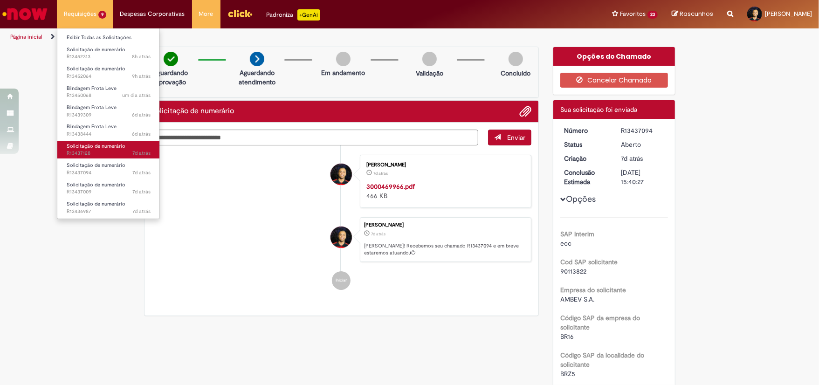
click at [115, 144] on span "Solicitação de numerário" at bounding box center [96, 146] width 59 height 7
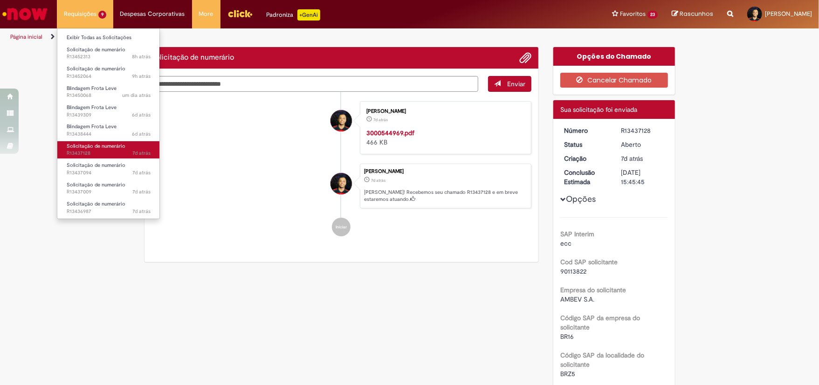
click at [115, 144] on span "Solicitação de numerário" at bounding box center [96, 146] width 59 height 7
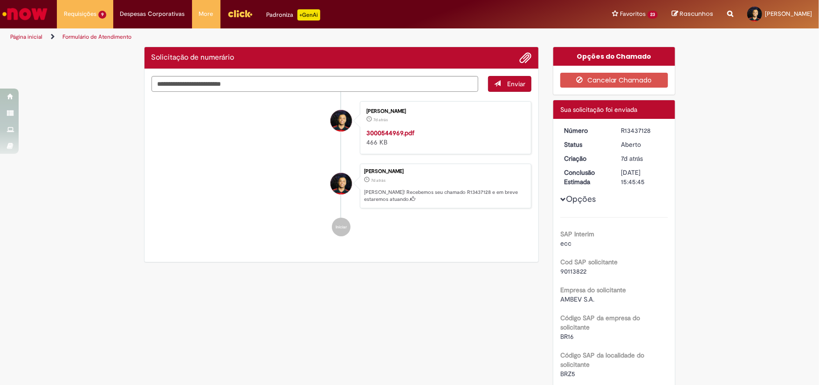
click at [636, 128] on div "R13437128" at bounding box center [642, 130] width 43 height 9
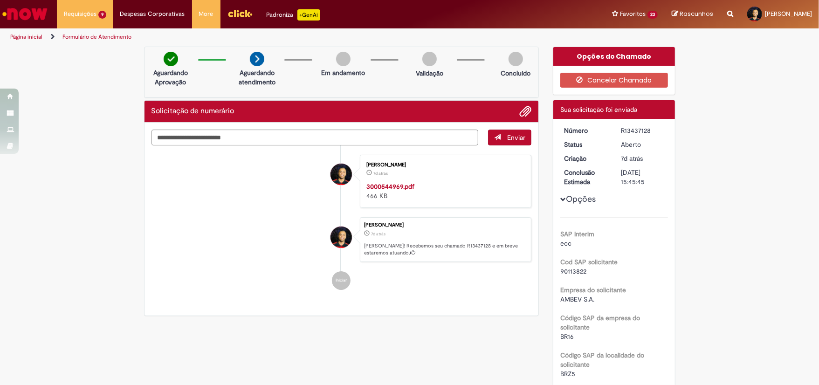
click at [636, 128] on div "R13437128" at bounding box center [642, 130] width 43 height 9
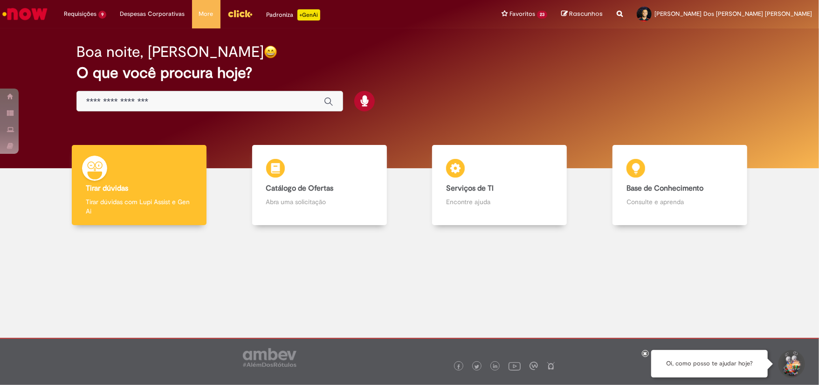
click at [239, 9] on img "Menu Cabeçalho" at bounding box center [239, 14] width 25 height 14
click at [180, 112] on div "Boa noite, Luis O que você procura hoje?" at bounding box center [409, 77] width 699 height 79
click at [168, 102] on input "Basta digitar aqui" at bounding box center [200, 101] width 228 height 11
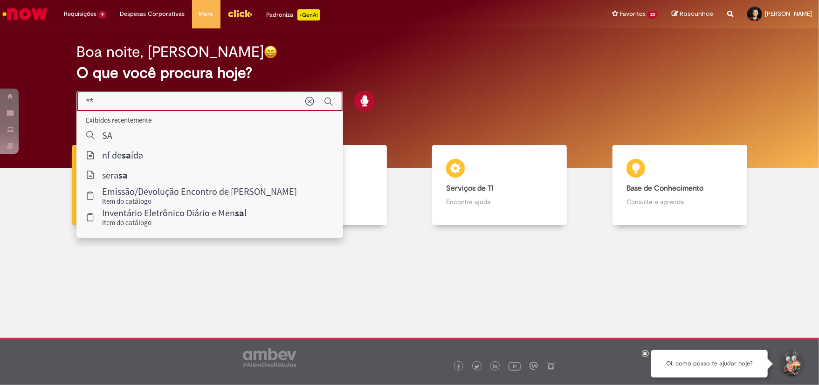
type input "***"
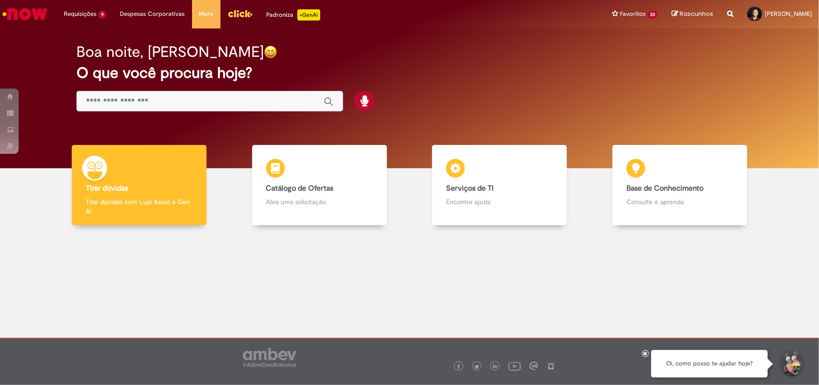
click at [202, 96] on input "Basta digitar aqui" at bounding box center [200, 101] width 228 height 11
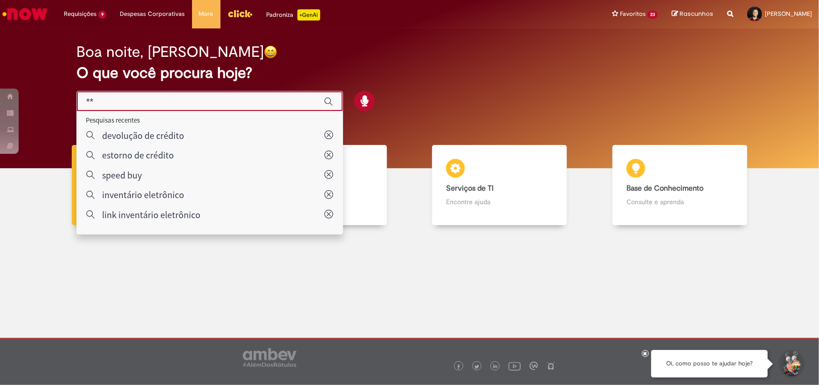
type input "***"
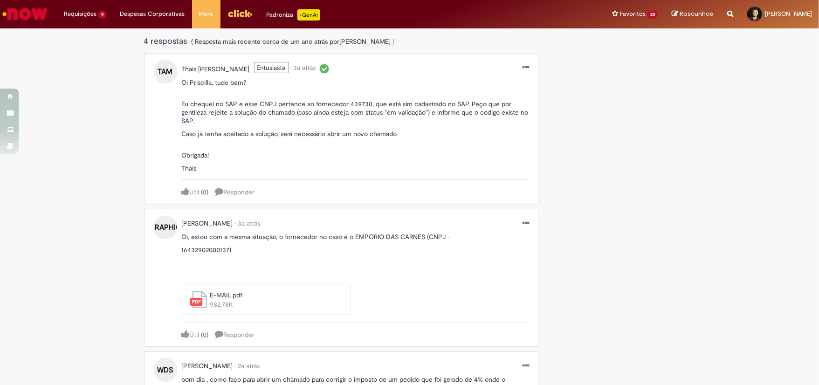
scroll to position [584, 0]
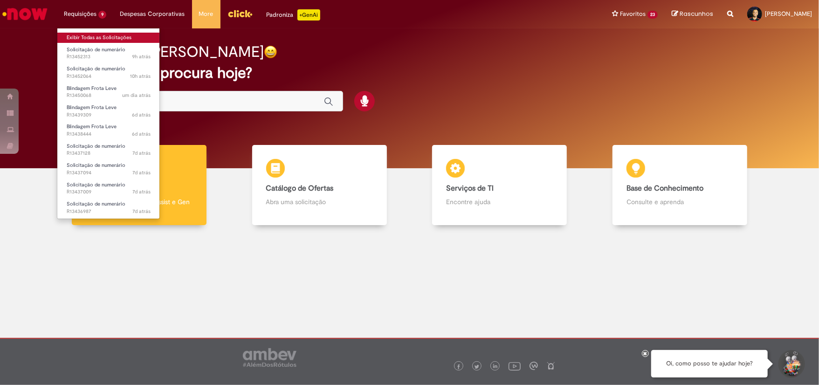
click at [135, 34] on link "Exibir Todas as Solicitações" at bounding box center [108, 38] width 103 height 10
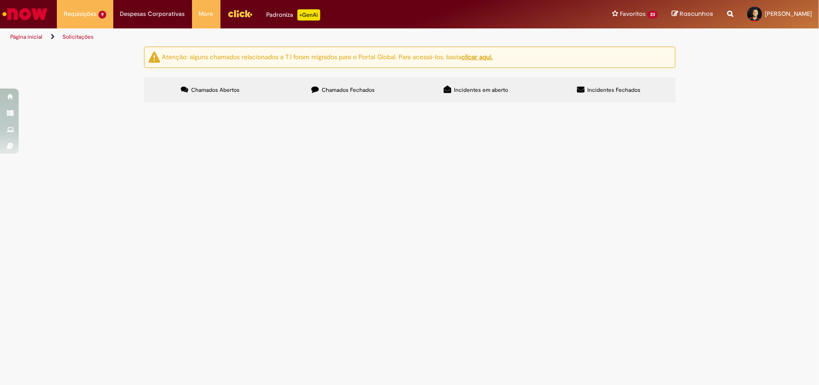
click at [345, 96] on label "Chamados Fechados" at bounding box center [343, 89] width 133 height 25
click at [0, 0] on span "Segue o orçamento dos produtos de limpeza para o CDD Araraquara." at bounding box center [0, 0] width 0 height 0
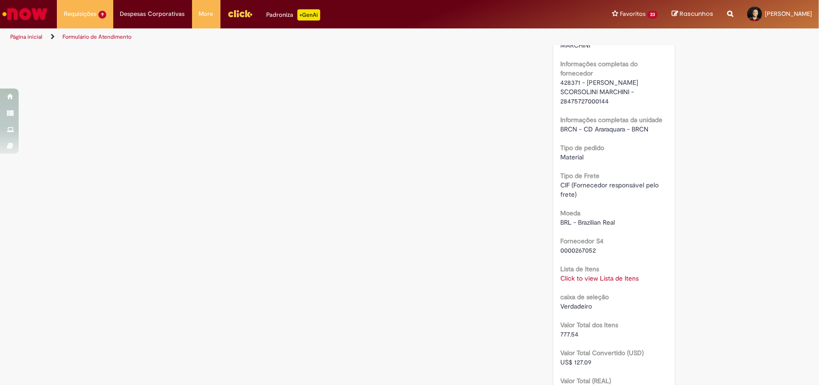
scroll to position [745, 0]
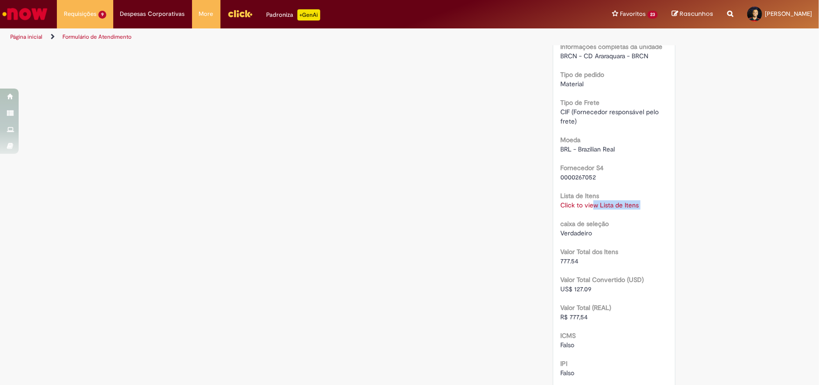
drag, startPoint x: 597, startPoint y: 200, endPoint x: 588, endPoint y: 193, distance: 11.6
click at [588, 193] on div "RPA Moeda BRL - Brazilian Real taxa de conversão 6.1182 Saldo 12222.46 Country …" at bounding box center [614, 17] width 108 height 1187
click at [588, 201] on link "Click to view Lista de Itens" at bounding box center [599, 205] width 78 height 8
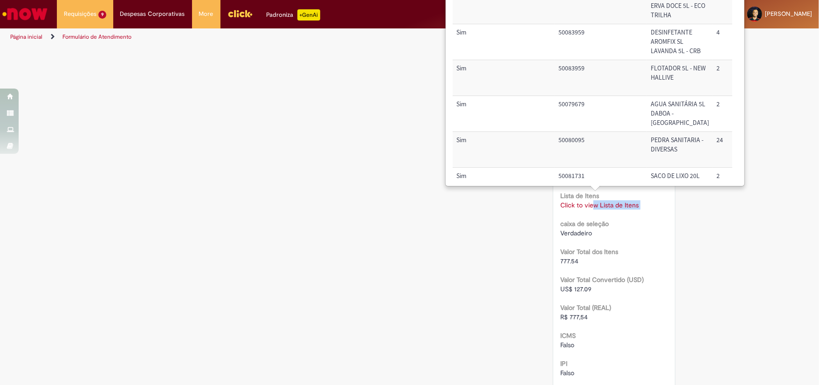
scroll to position [111, 0]
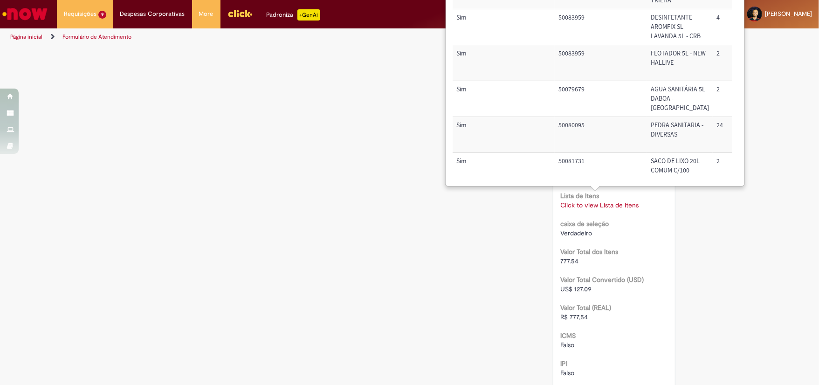
click at [561, 114] on td "50079679" at bounding box center [601, 99] width 92 height 36
click at [570, 109] on td "50079679" at bounding box center [601, 99] width 92 height 36
copy td "50079679"
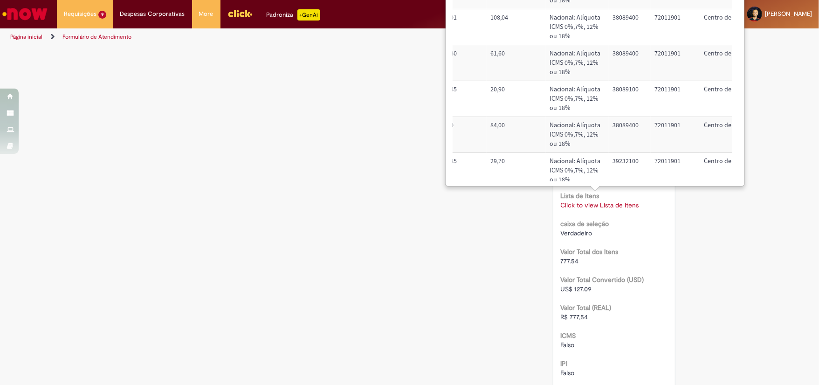
scroll to position [111, 388]
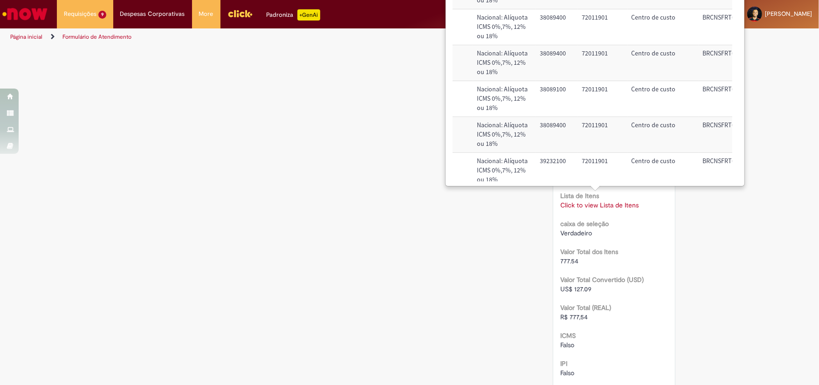
click at [578, 111] on td "72011901" at bounding box center [602, 99] width 49 height 36
copy td "72011901"
click at [701, 102] on td "BRCNSFRT03" at bounding box center [728, 99] width 59 height 36
click at [699, 107] on td "BRCNSFRT03" at bounding box center [728, 99] width 59 height 36
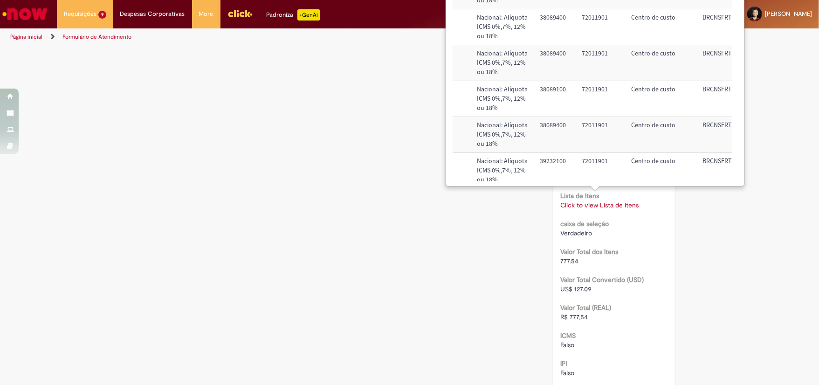
click at [699, 107] on td "BRCNSFRT03" at bounding box center [728, 99] width 59 height 36
copy td "BRCNSFRT03"
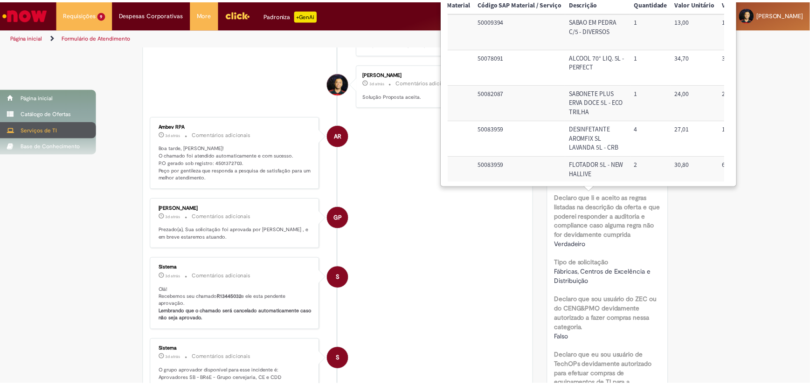
scroll to position [92, 0]
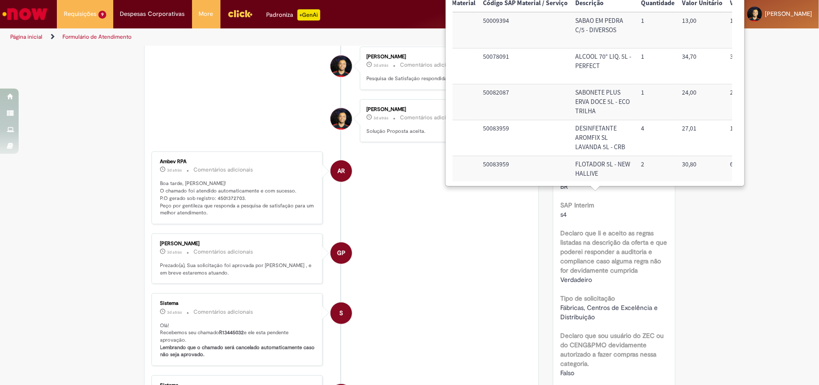
click at [33, 8] on img "Ir para a Homepage" at bounding box center [25, 14] width 48 height 19
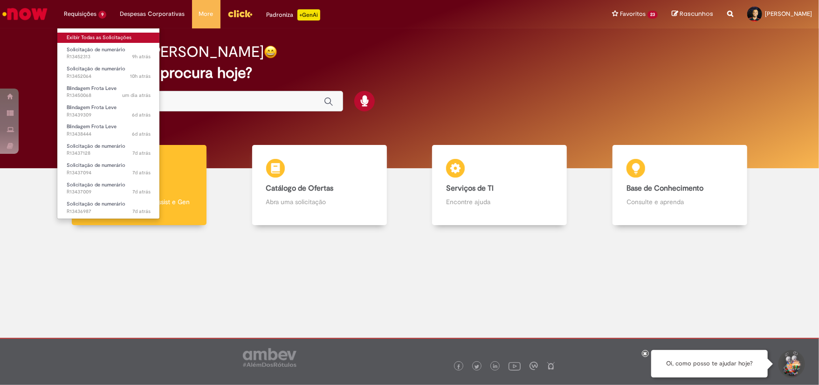
click at [99, 36] on link "Exibir Todas as Solicitações" at bounding box center [108, 38] width 103 height 10
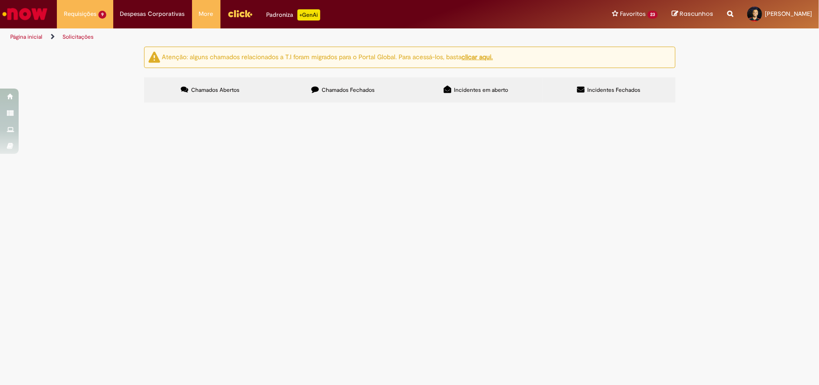
click at [340, 98] on label "Chamados Fechados" at bounding box center [343, 89] width 133 height 25
click at [0, 0] on td "Segue o orçamento dos produtos de limpeza para o CDD [GEOGRAPHIC_DATA]." at bounding box center [0, 0] width 0 height 0
click at [0, 0] on span "Segue o orçamento dos produtos de limpeza para o CDD [GEOGRAPHIC_DATA]." at bounding box center [0, 0] width 0 height 0
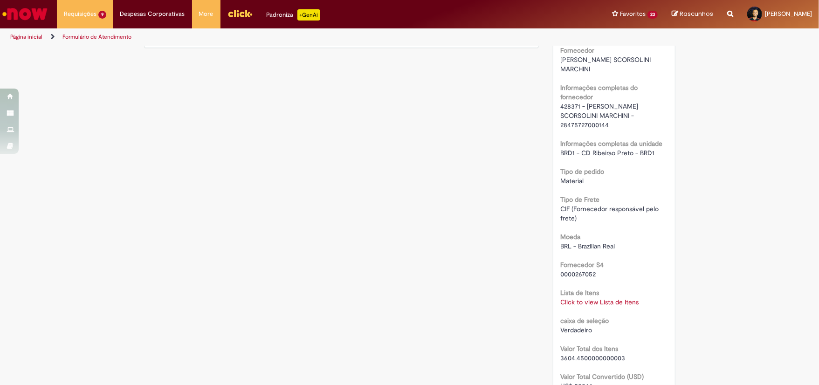
scroll to position [672, 0]
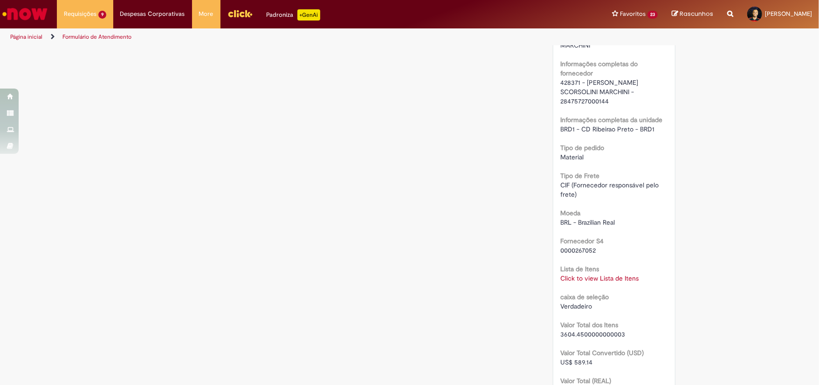
click at [597, 263] on div "Lista de Itens Click to view Lista de Itens Click to view Lista de Itens" at bounding box center [614, 272] width 108 height 21
click at [591, 274] on link "Click to view Lista de Itens" at bounding box center [599, 278] width 78 height 8
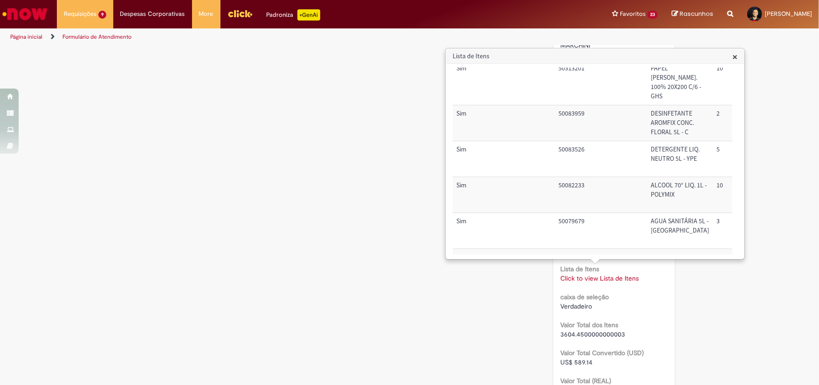
scroll to position [74, 0]
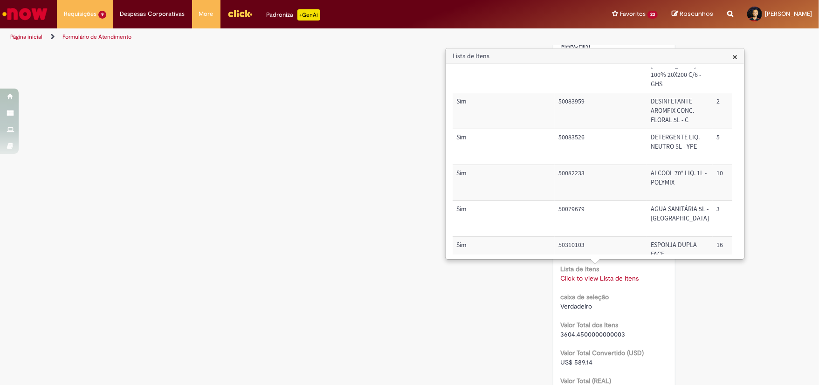
click at [569, 153] on td "50083526" at bounding box center [601, 147] width 92 height 36
copy td "50083526"
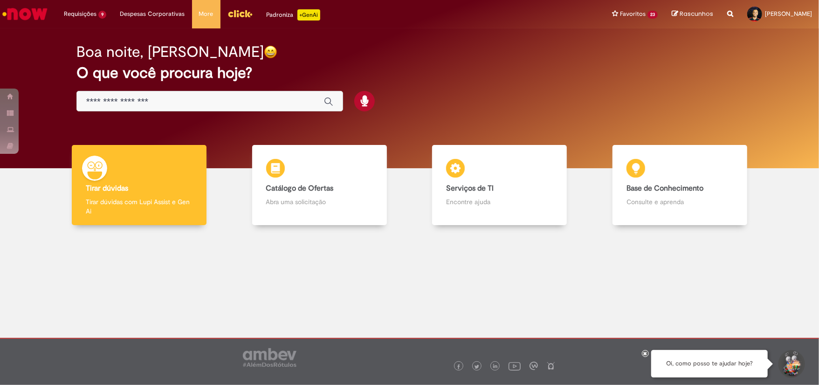
click at [202, 105] on input "Basta digitar aqui" at bounding box center [200, 101] width 228 height 11
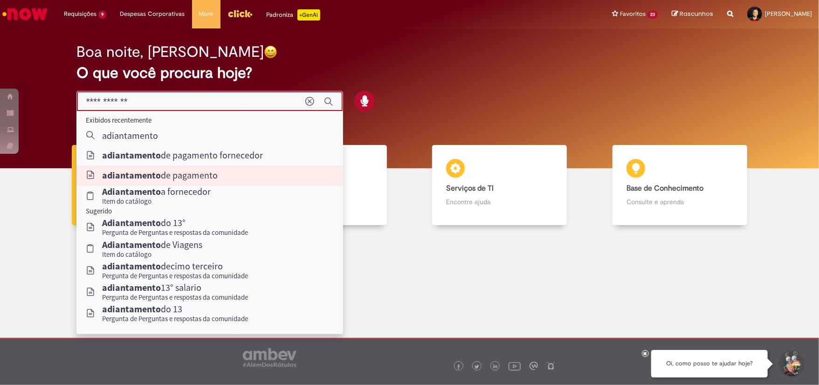
type input "**********"
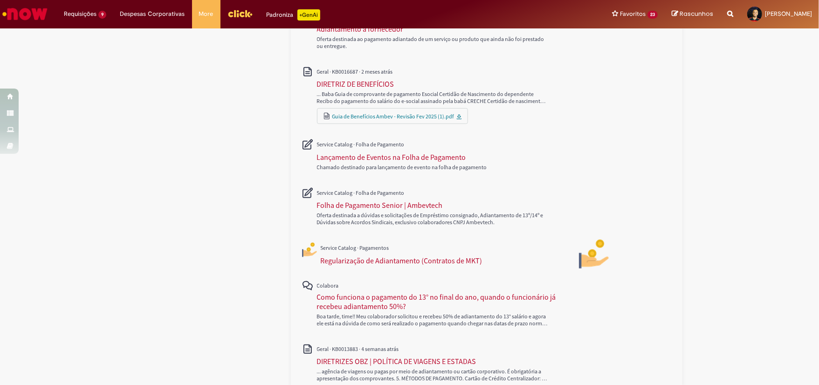
scroll to position [326, 0]
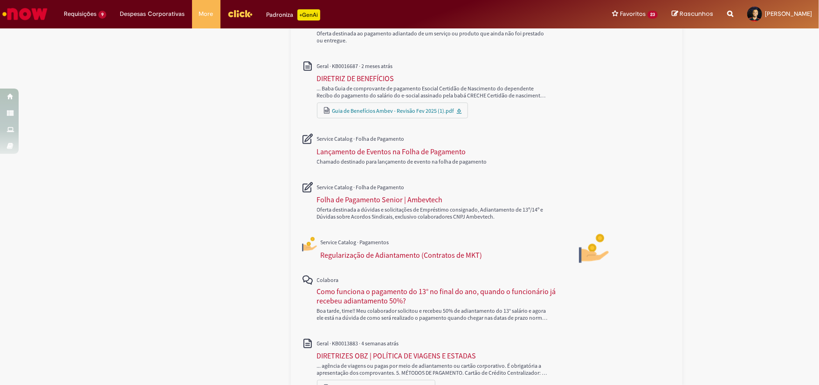
click at [404, 304] on div "Como funciona o pagamento do 13° no final do ano, quando o funcionário já receb…" at bounding box center [438, 296] width 243 height 19
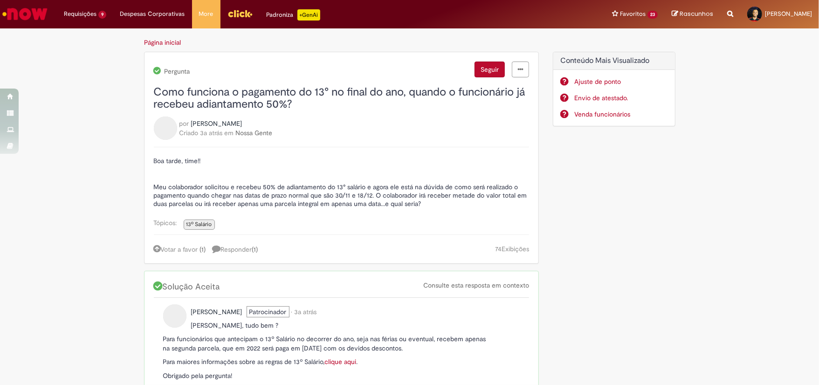
click at [218, 59] on div "Pergunta Seguir Como funciona o pagamento do 13° no final do ano, quando o func…" at bounding box center [341, 158] width 395 height 212
click at [35, 21] on img "Ir para a Homepage" at bounding box center [25, 14] width 48 height 19
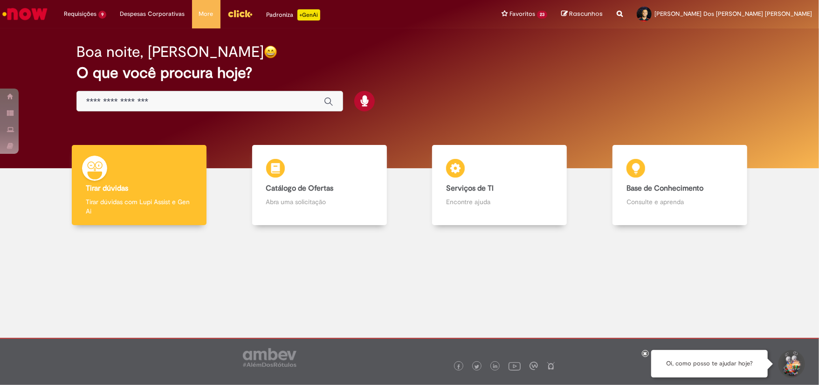
click at [152, 103] on input "Basta digitar aqui" at bounding box center [200, 101] width 228 height 11
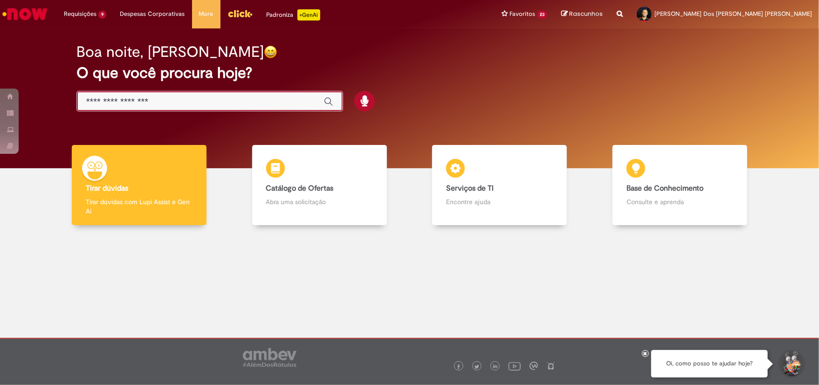
click at [152, 103] on input "Basta digitar aqui" at bounding box center [200, 101] width 228 height 11
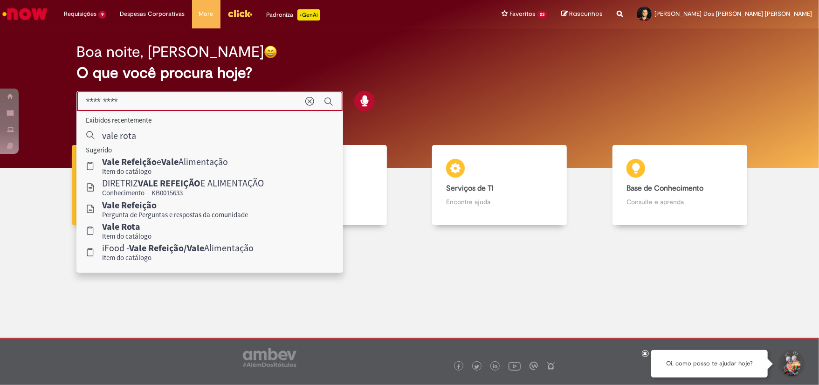
type input "*********"
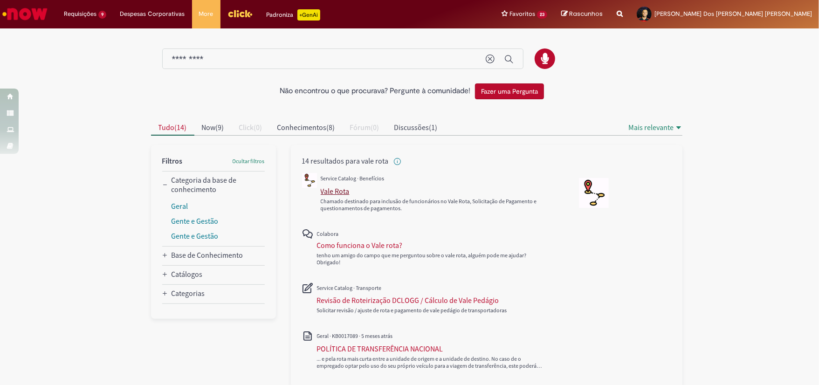
click at [321, 186] on div "Vale Rota" at bounding box center [335, 190] width 29 height 9
click at [321, 192] on div "Vale Rota" at bounding box center [335, 190] width 29 height 9
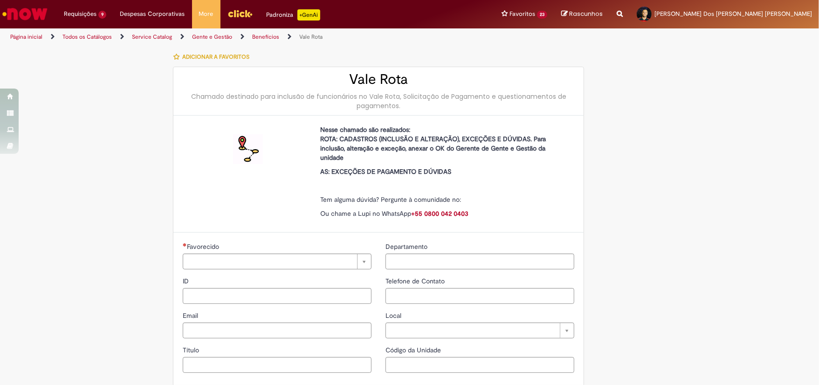
type input "********"
type input "**********"
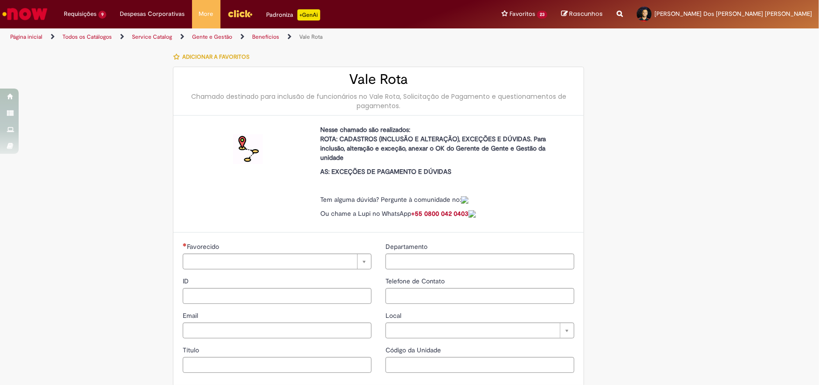
type input "****"
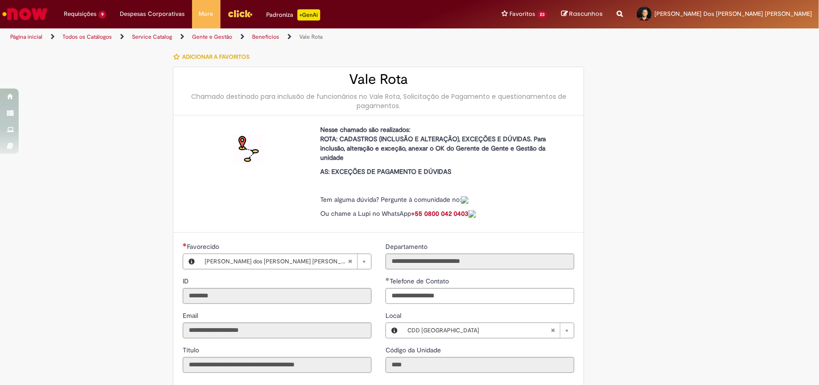
type input "**********"
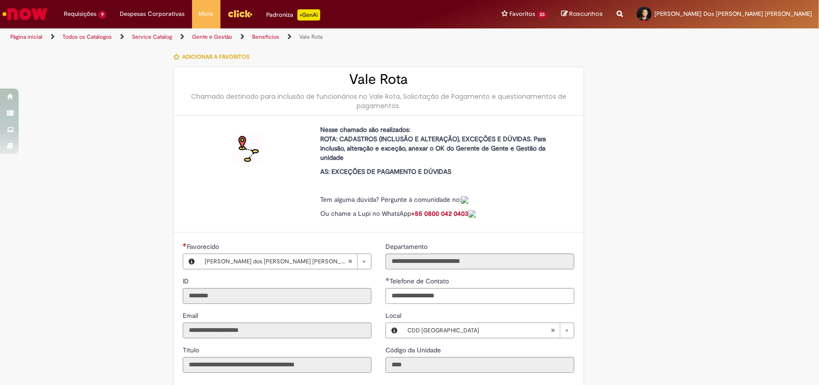
type input "**********"
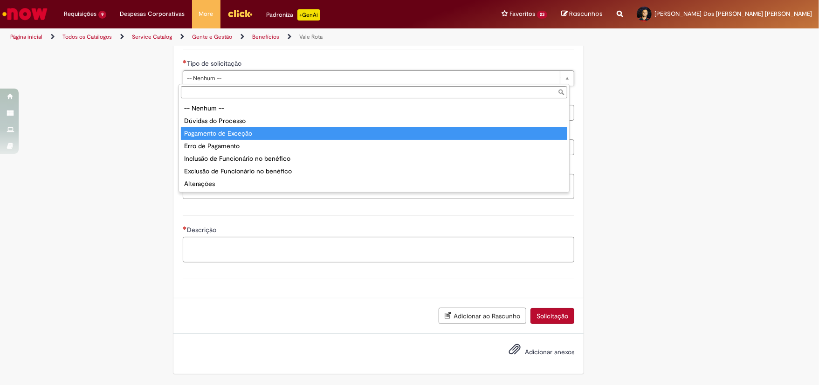
type input "**********"
select select "**********"
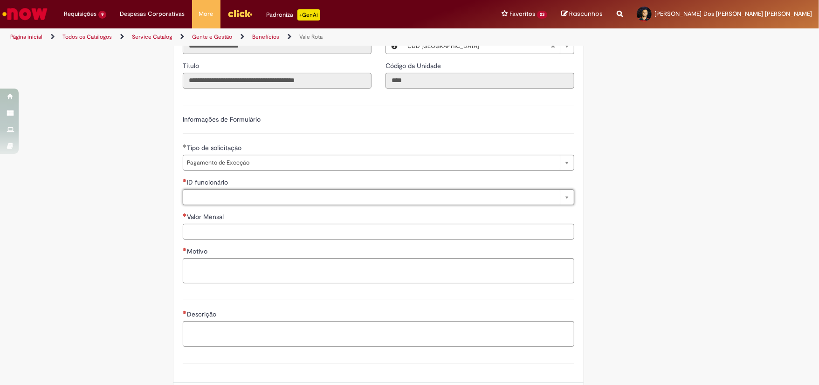
scroll to position [288, 0]
